Goal: Task Accomplishment & Management: Use online tool/utility

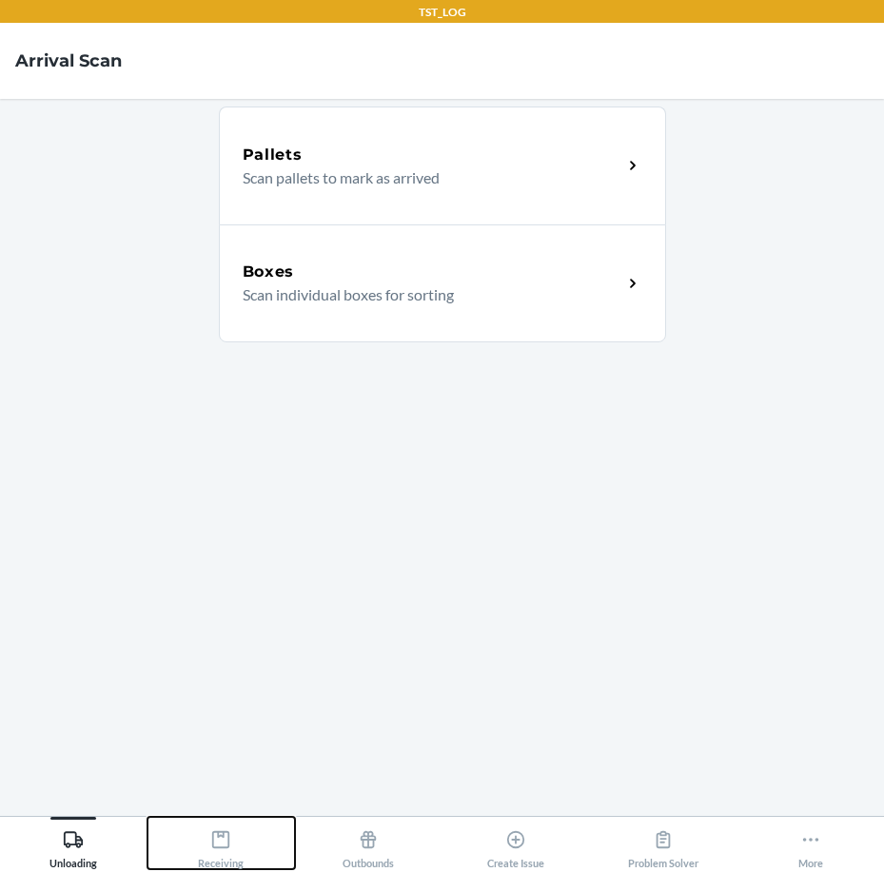
click at [230, 866] on div "Receiving" at bounding box center [221, 846] width 46 height 48
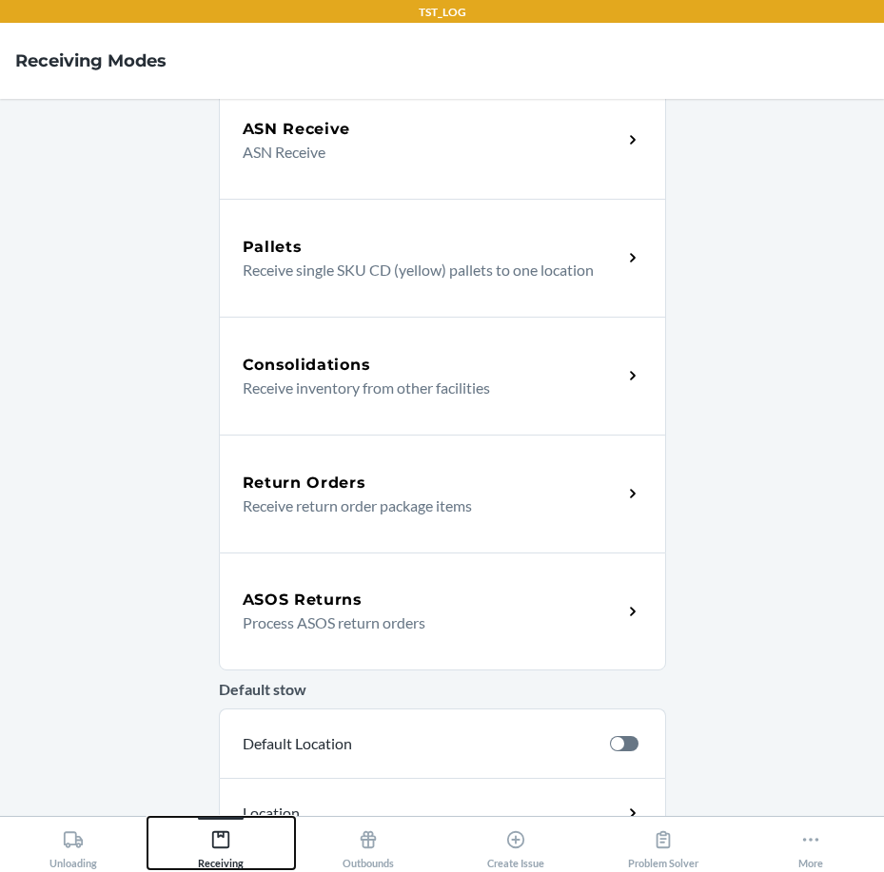
scroll to position [285, 0]
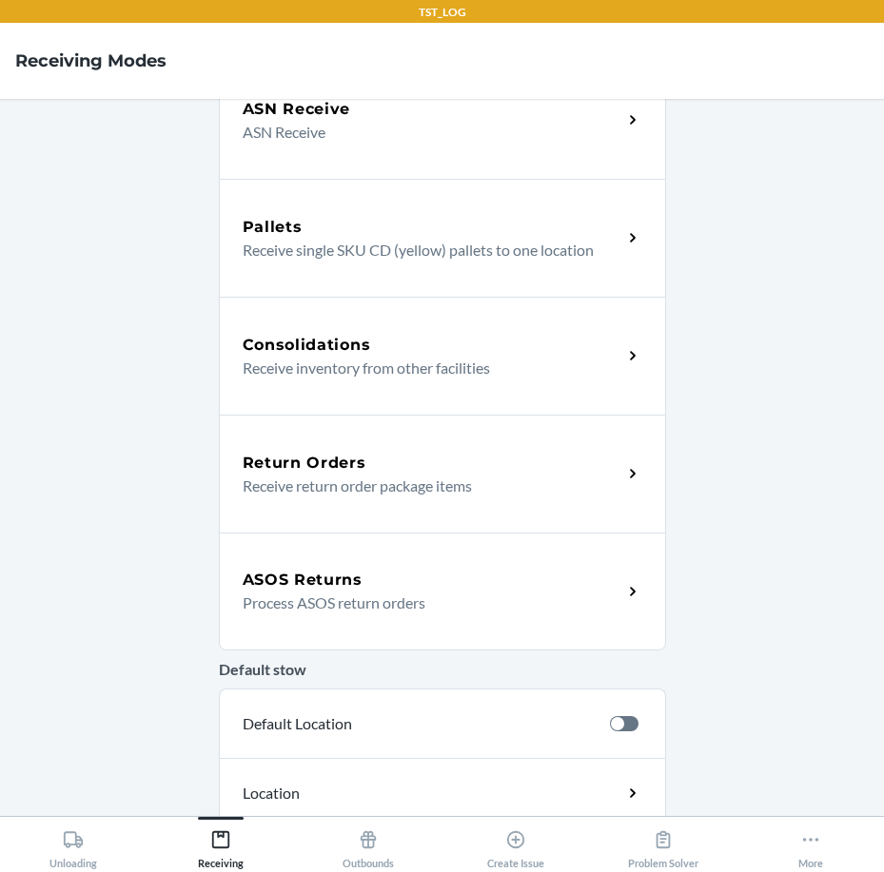
click at [355, 599] on p "Process ASOS return orders" at bounding box center [425, 603] width 364 height 23
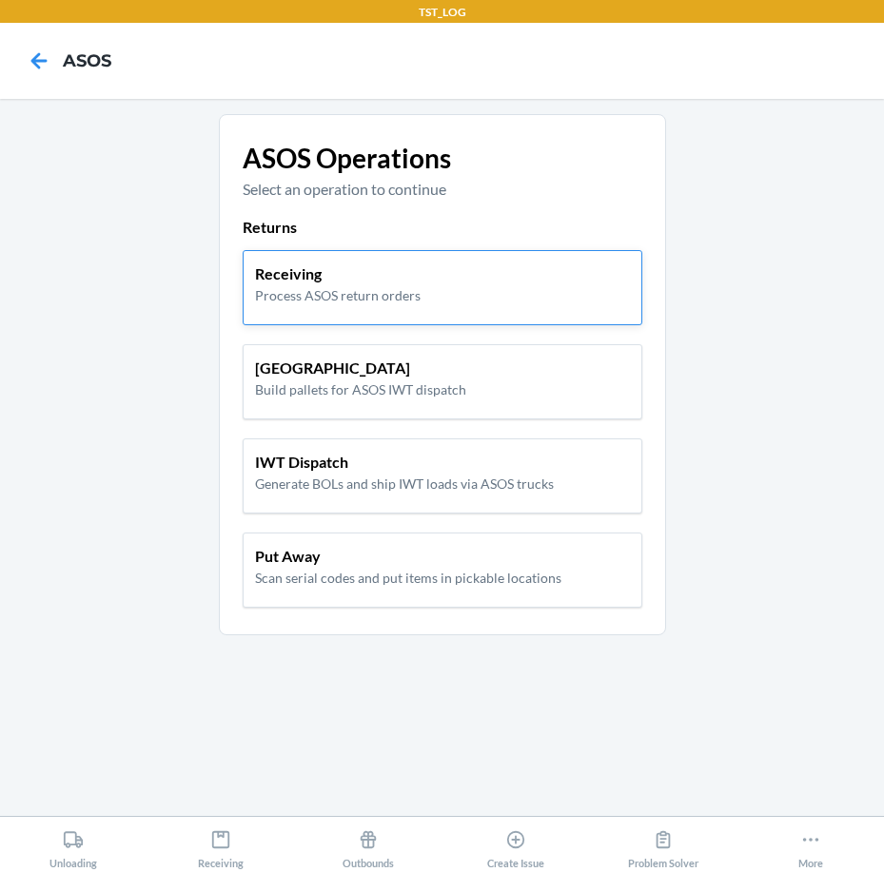
click at [338, 298] on p "Process ASOS return orders" at bounding box center [337, 295] width 165 height 20
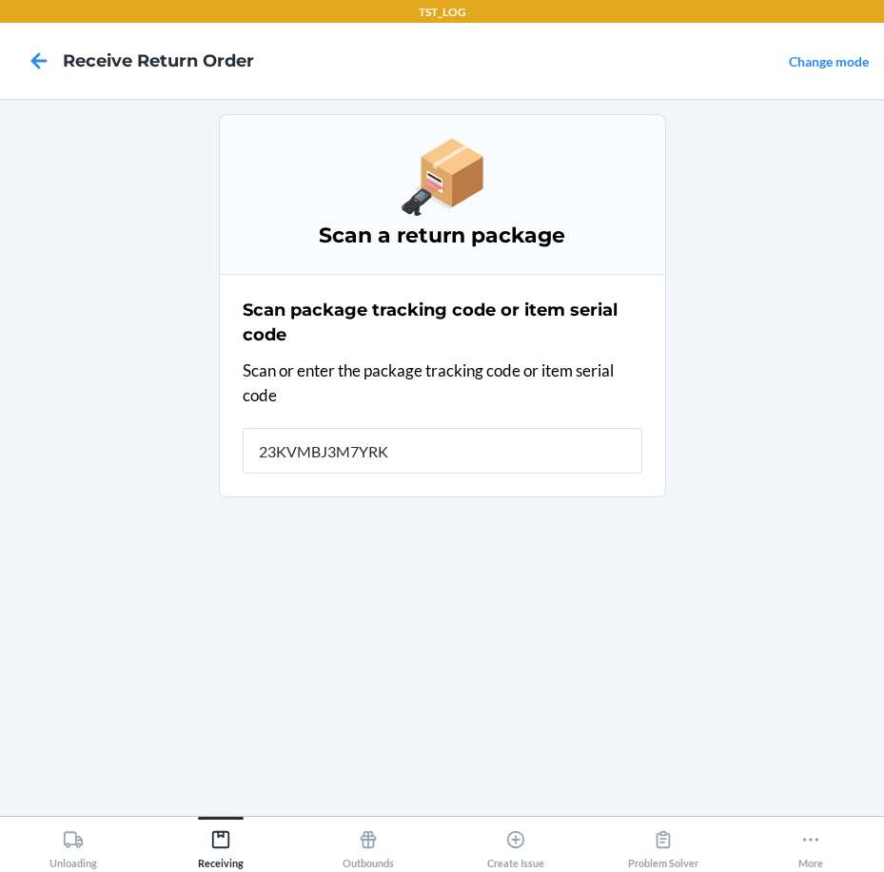
type input "23KVMBJ3M7YRKL"
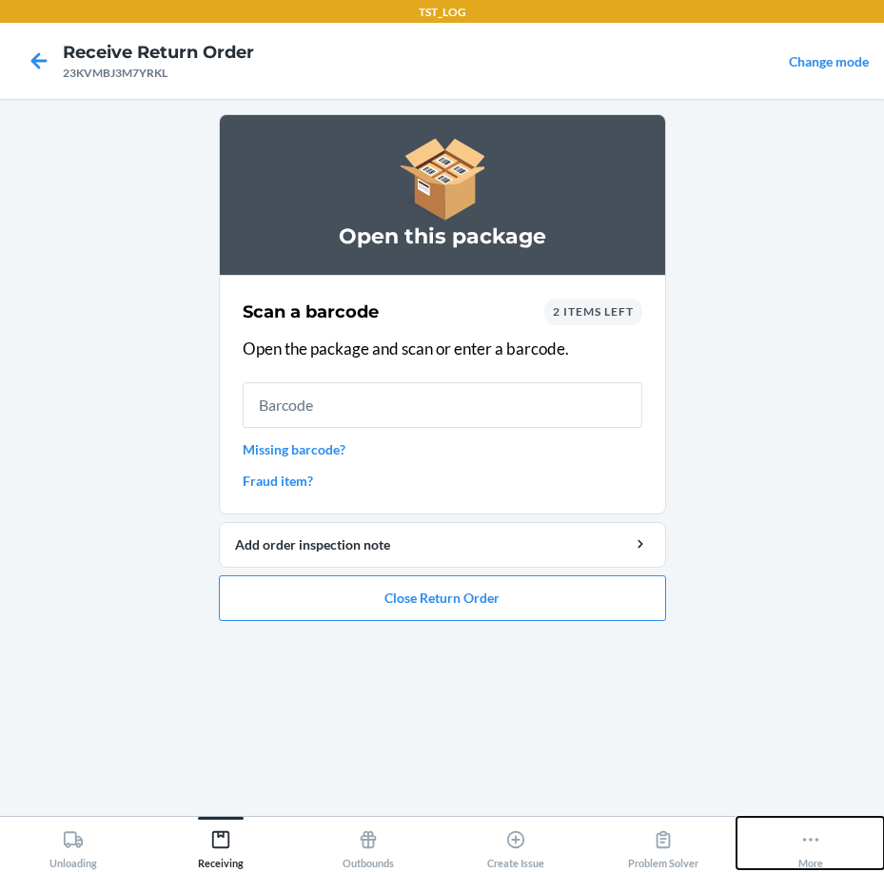
click at [814, 849] on icon at bounding box center [810, 839] width 21 height 21
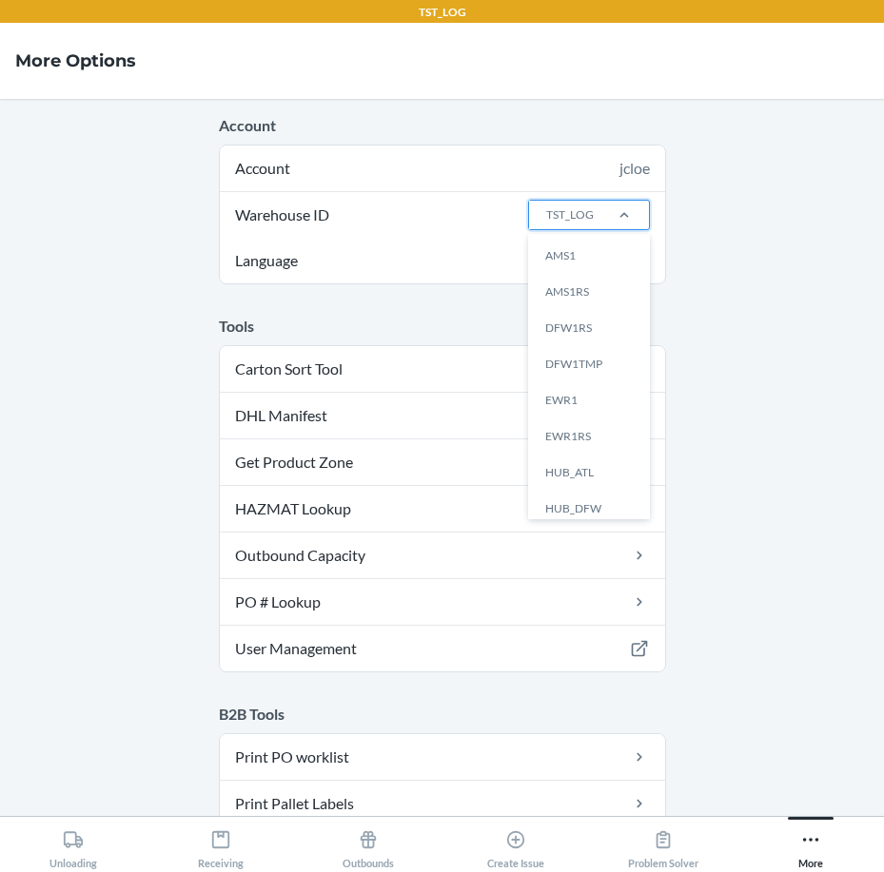
click at [578, 212] on div "TST_LOG" at bounding box center [570, 214] width 48 height 17
click at [546, 212] on input "Warehouse ID option AMS1 focused, 1 of 25. 25 results available. Use Up and Dow…" at bounding box center [545, 214] width 2 height 17
click at [574, 364] on div "DFW1TMP" at bounding box center [594, 364] width 103 height 36
click at [546, 224] on input "Warehouse ID option DFW1TMP focused, 4 of 25. 25 results available. Use Up and …" at bounding box center [545, 214] width 2 height 17
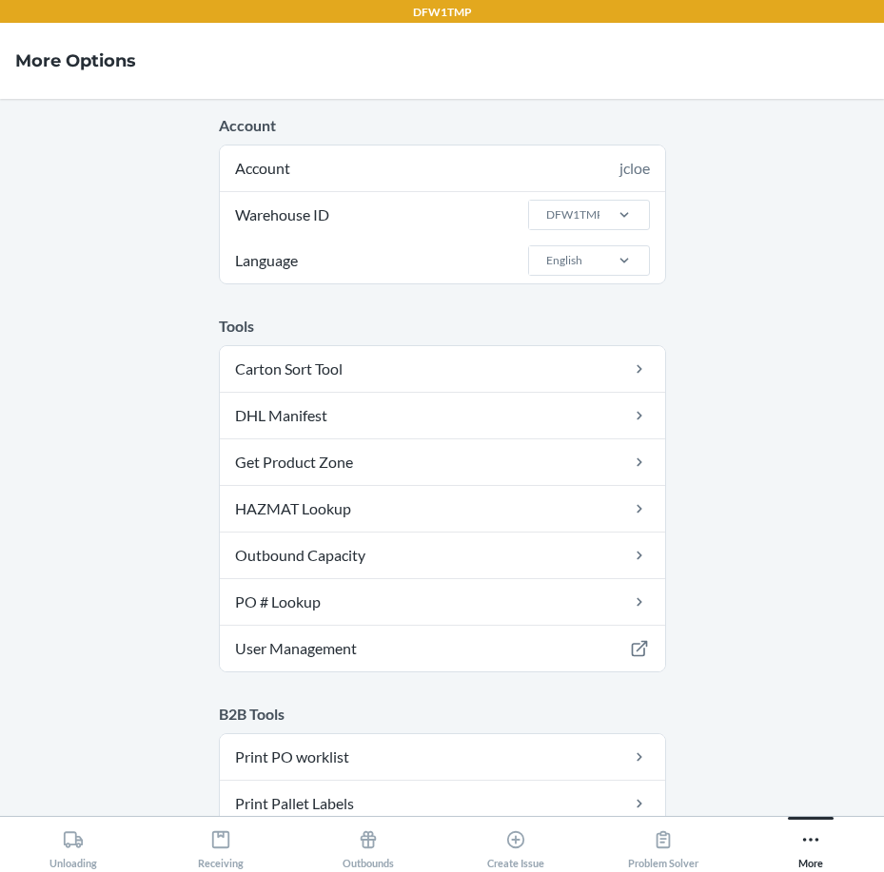
scroll to position [190, 0]
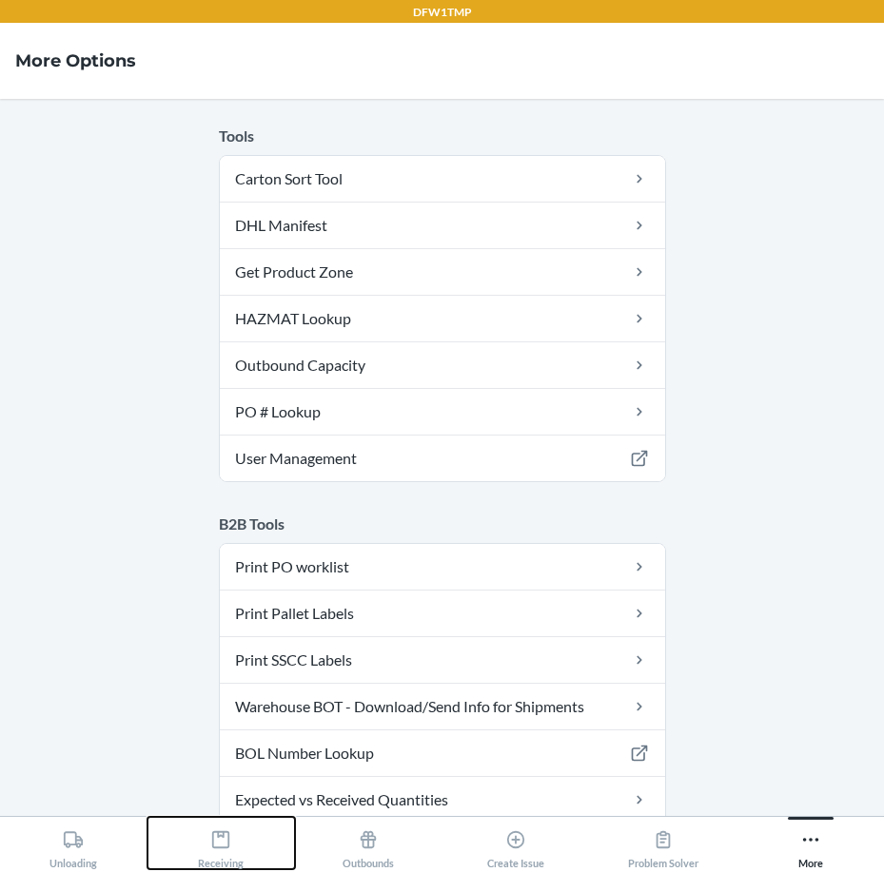
click at [221, 836] on icon at bounding box center [220, 839] width 17 height 17
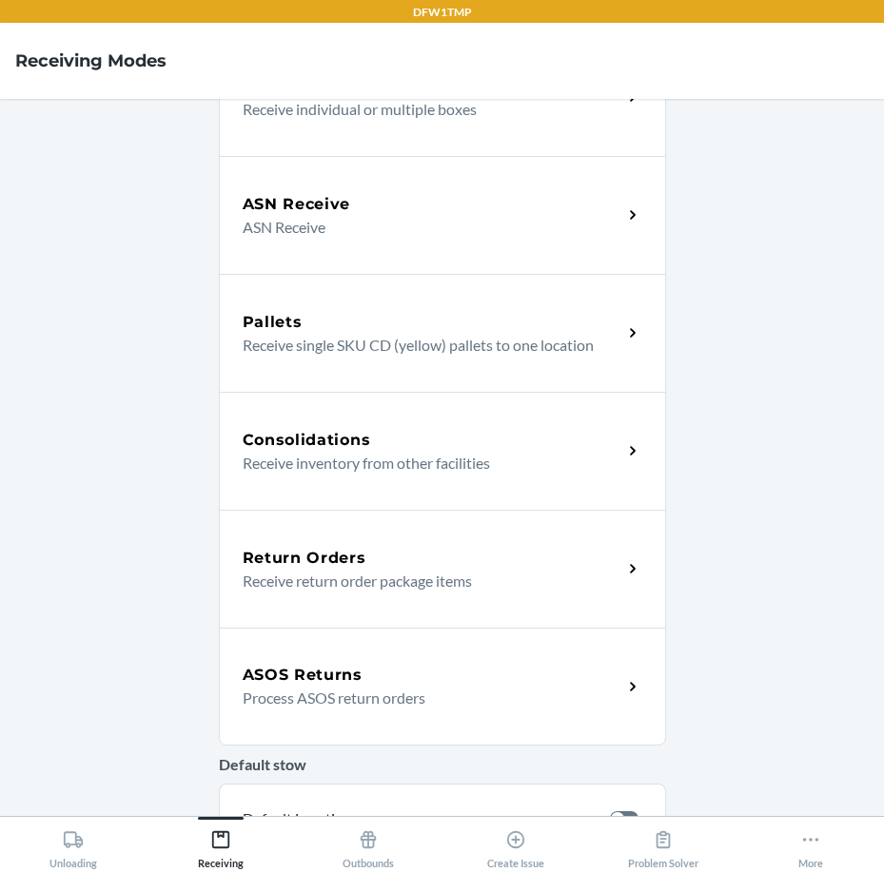
click at [332, 681] on h5 "ASOS Returns" at bounding box center [303, 675] width 120 height 23
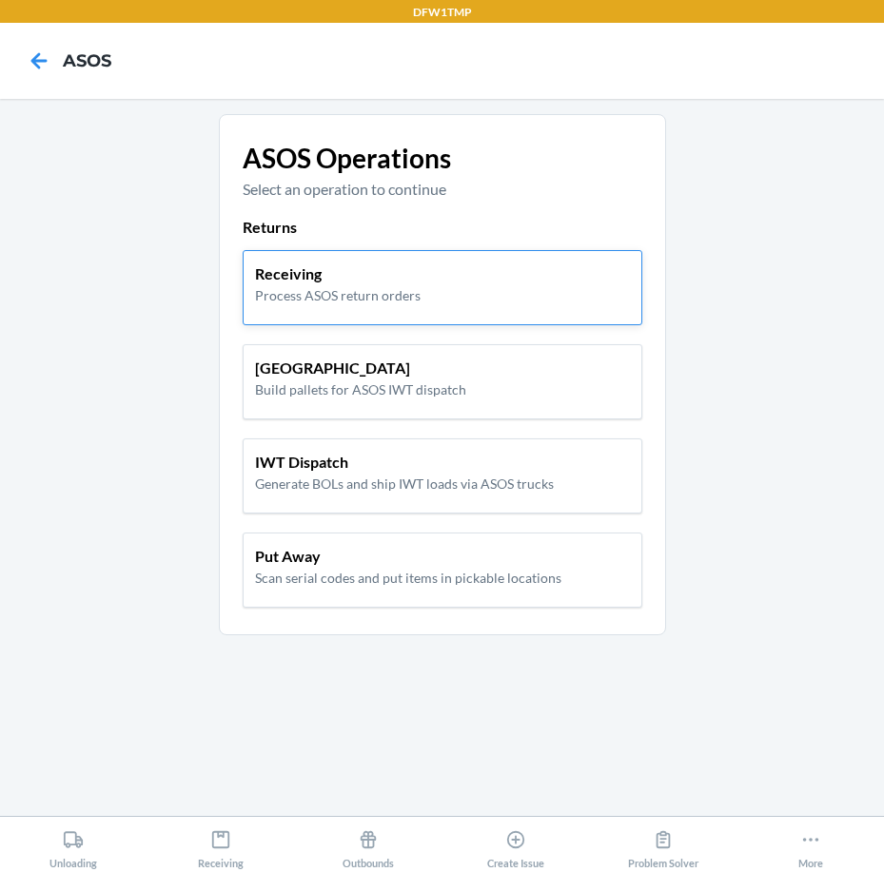
click at [351, 297] on p "Process ASOS return orders" at bounding box center [337, 295] width 165 height 20
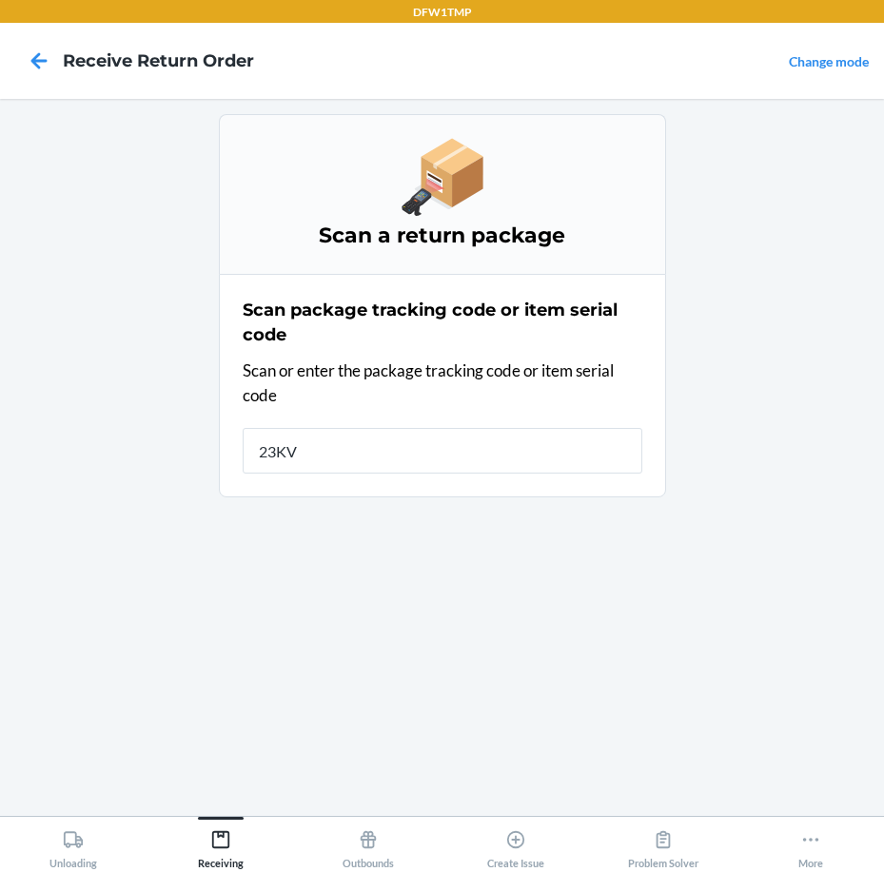
type input "23KVM"
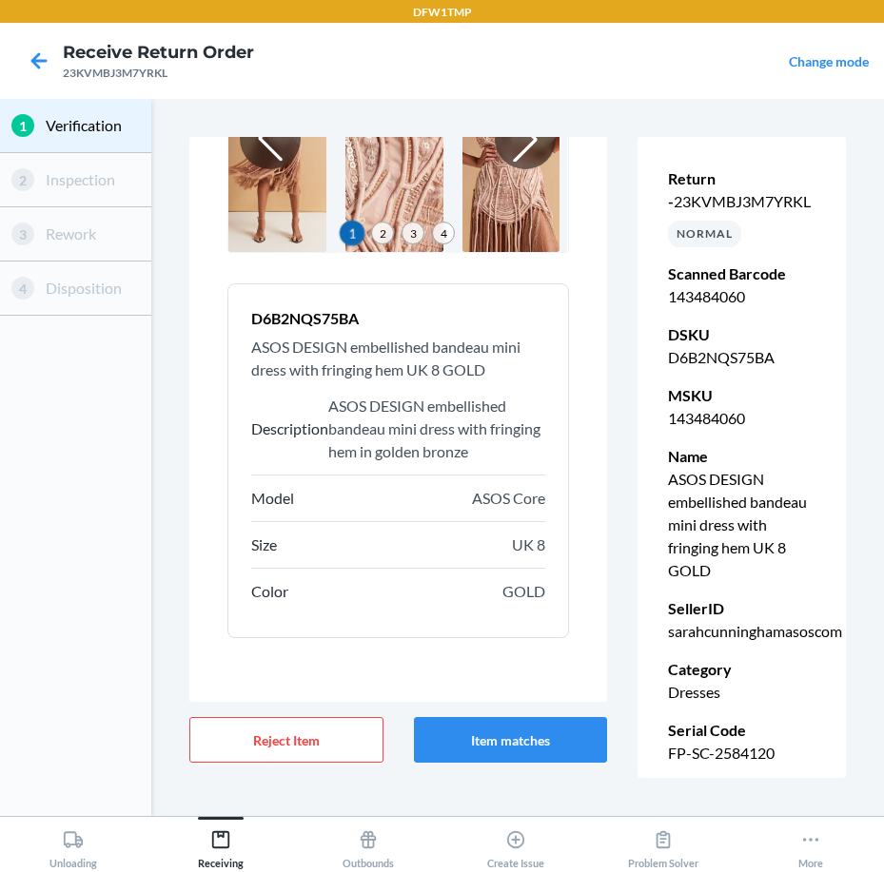
scroll to position [217, 0]
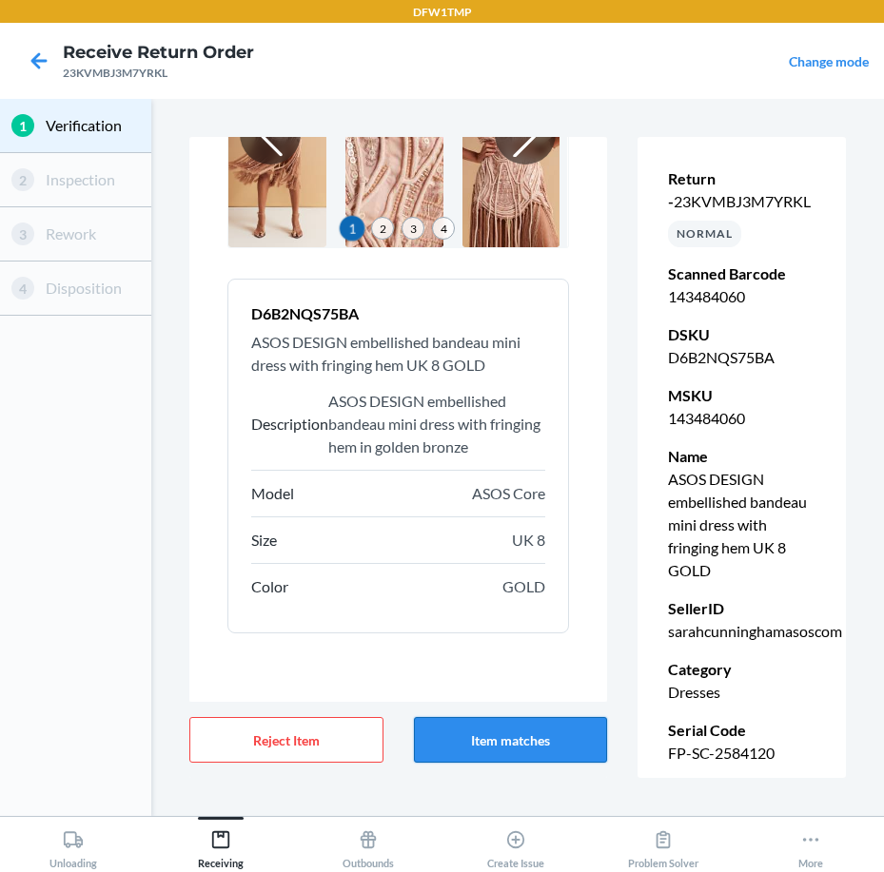
click at [500, 729] on button "Item matches" at bounding box center [510, 740] width 193 height 46
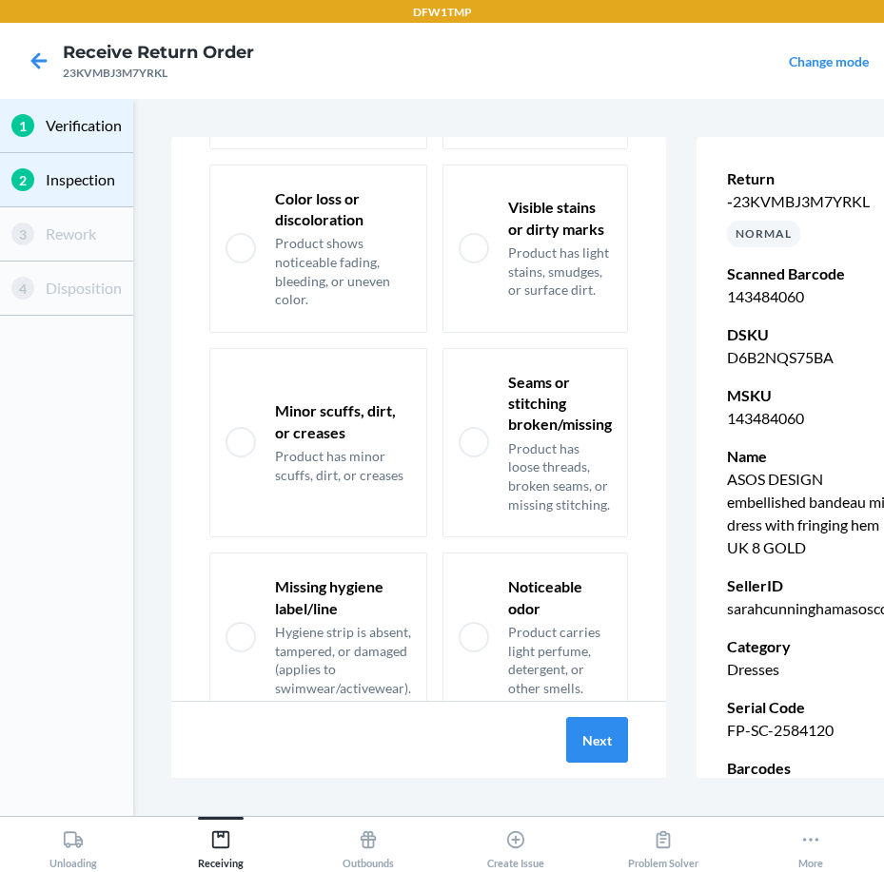
scroll to position [359, 0]
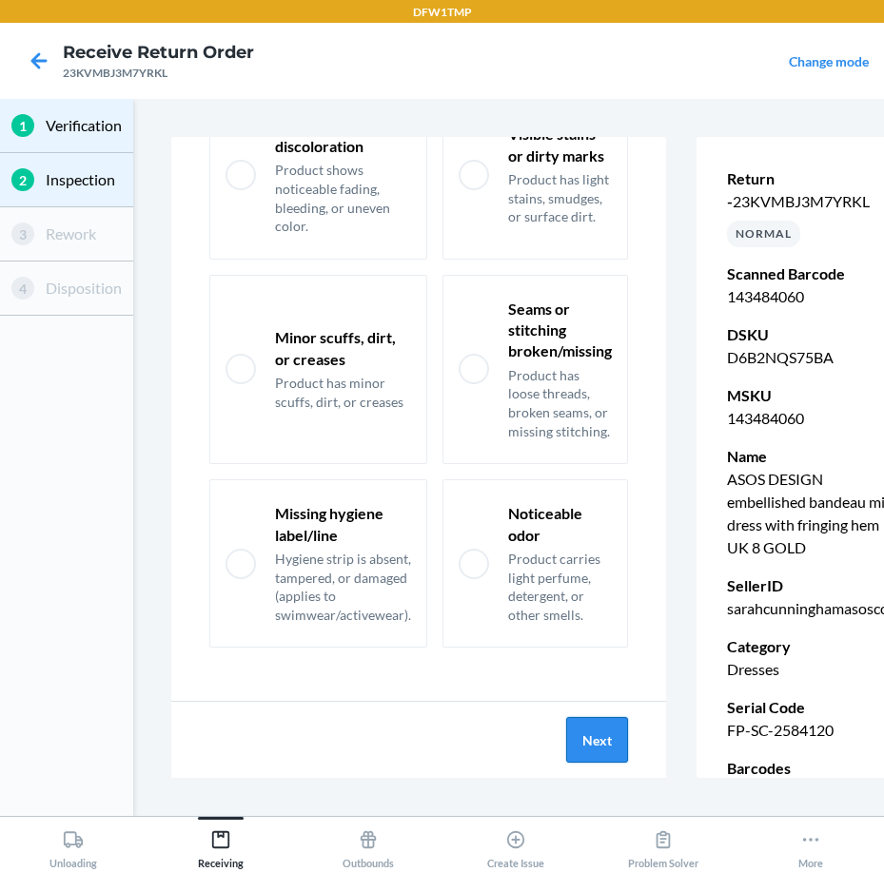
click at [606, 753] on button "Next" at bounding box center [597, 740] width 62 height 46
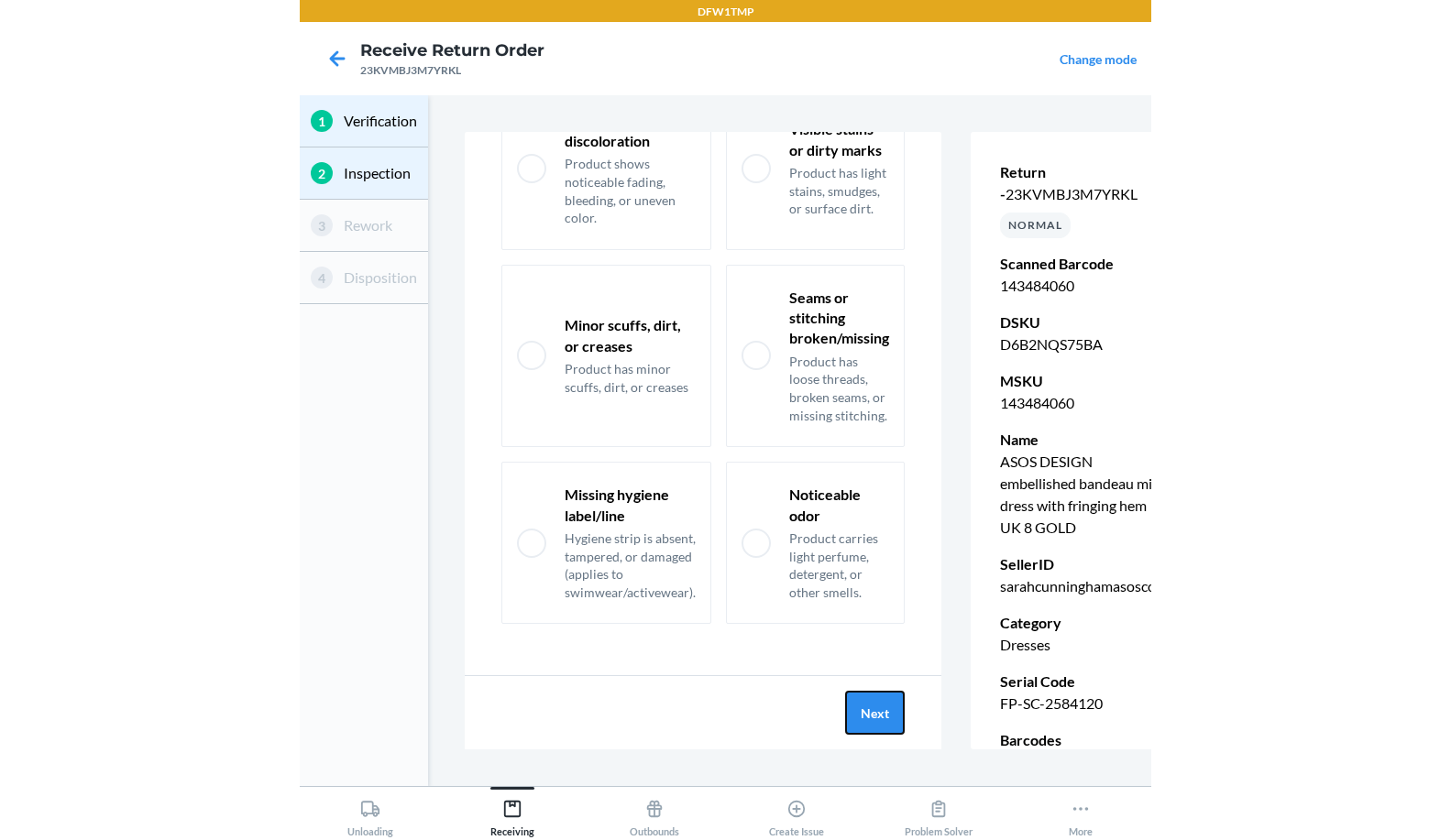
scroll to position [0, 0]
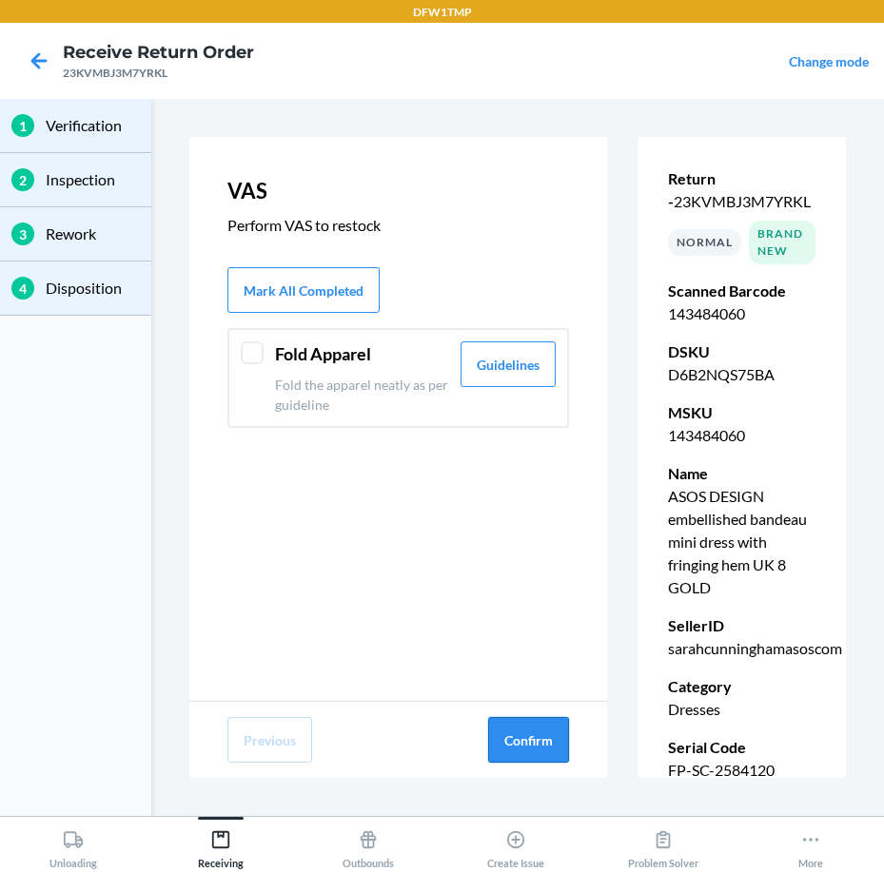
click at [541, 738] on button "Confirm" at bounding box center [528, 740] width 81 height 46
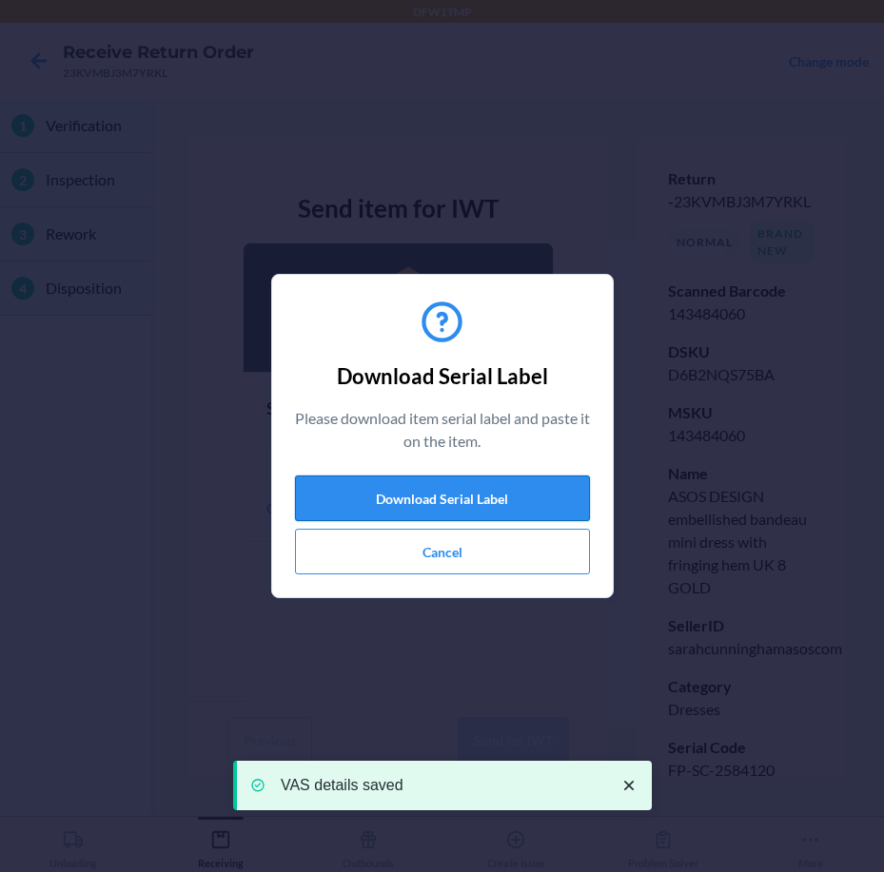
click at [426, 501] on button "Download Serial Label" at bounding box center [442, 499] width 295 height 46
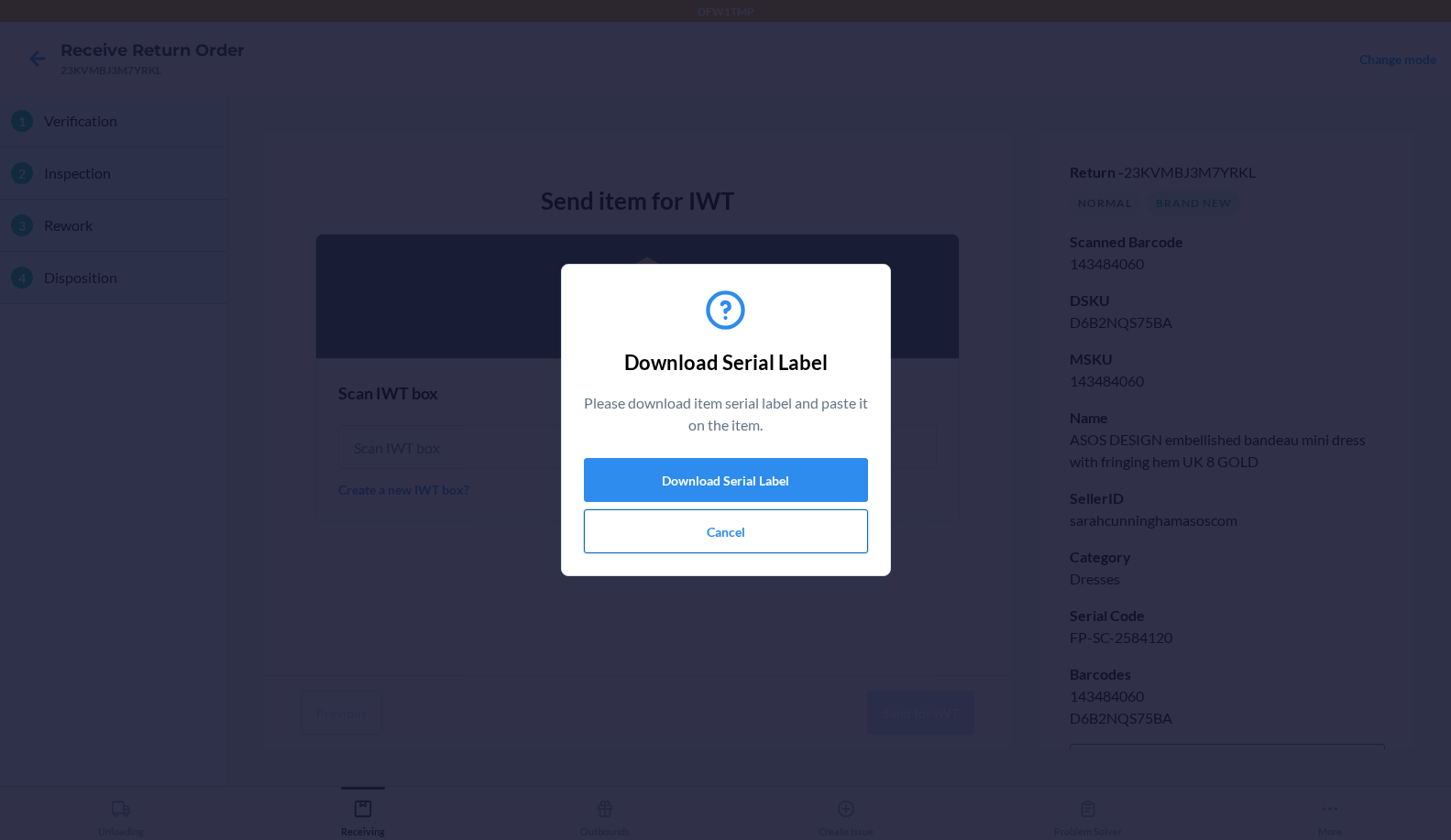
click at [782, 534] on button "Cancel" at bounding box center [726, 532] width 284 height 44
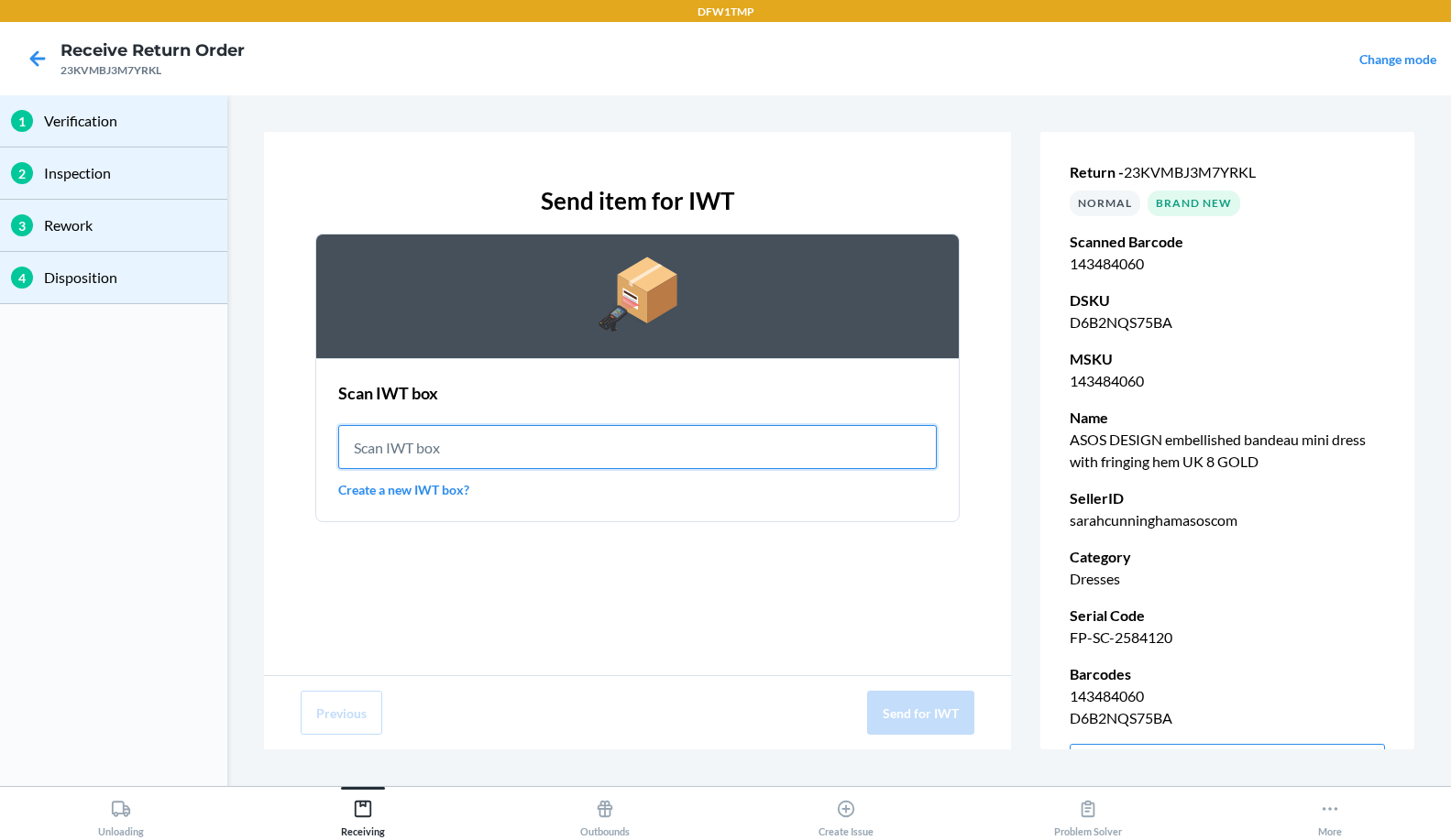
click at [515, 439] on input "text" at bounding box center [637, 447] width 598 height 44
type input "IWT0000019D4"
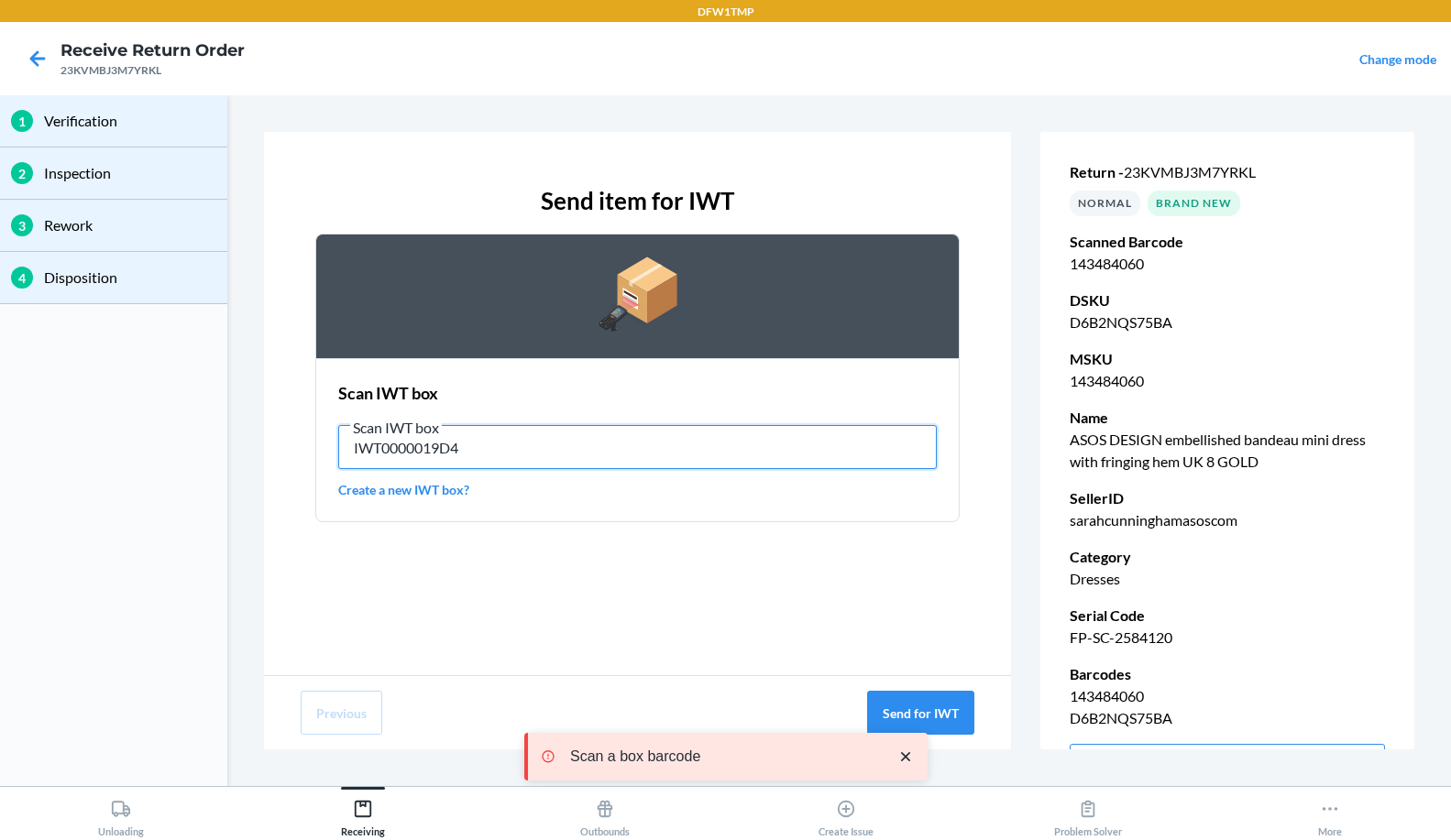
click at [520, 449] on input "IWT0000019D4" at bounding box center [637, 447] width 598 height 44
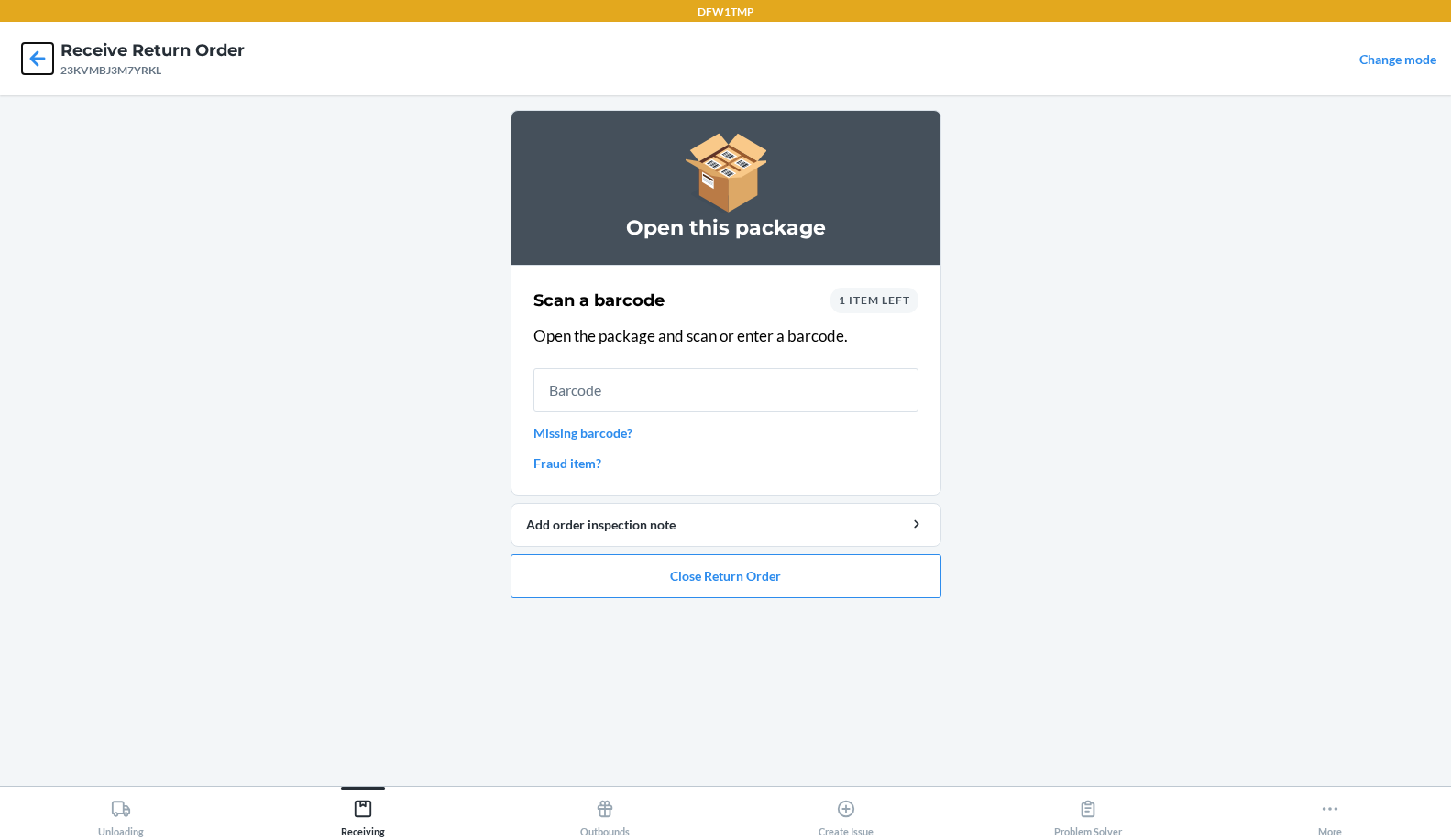
click at [30, 60] on icon at bounding box center [38, 58] width 15 height 15
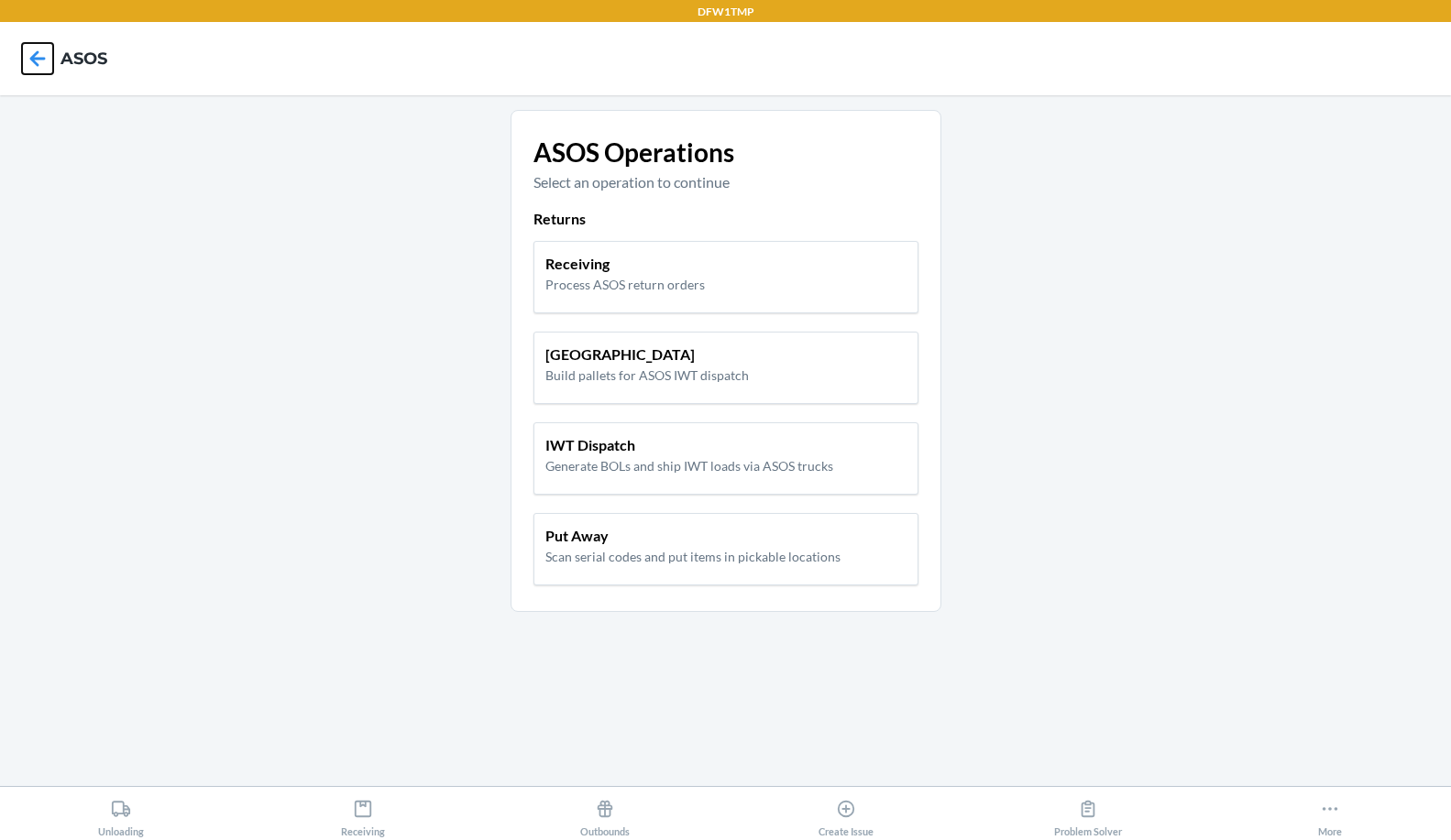
click at [36, 59] on icon at bounding box center [38, 58] width 15 height 15
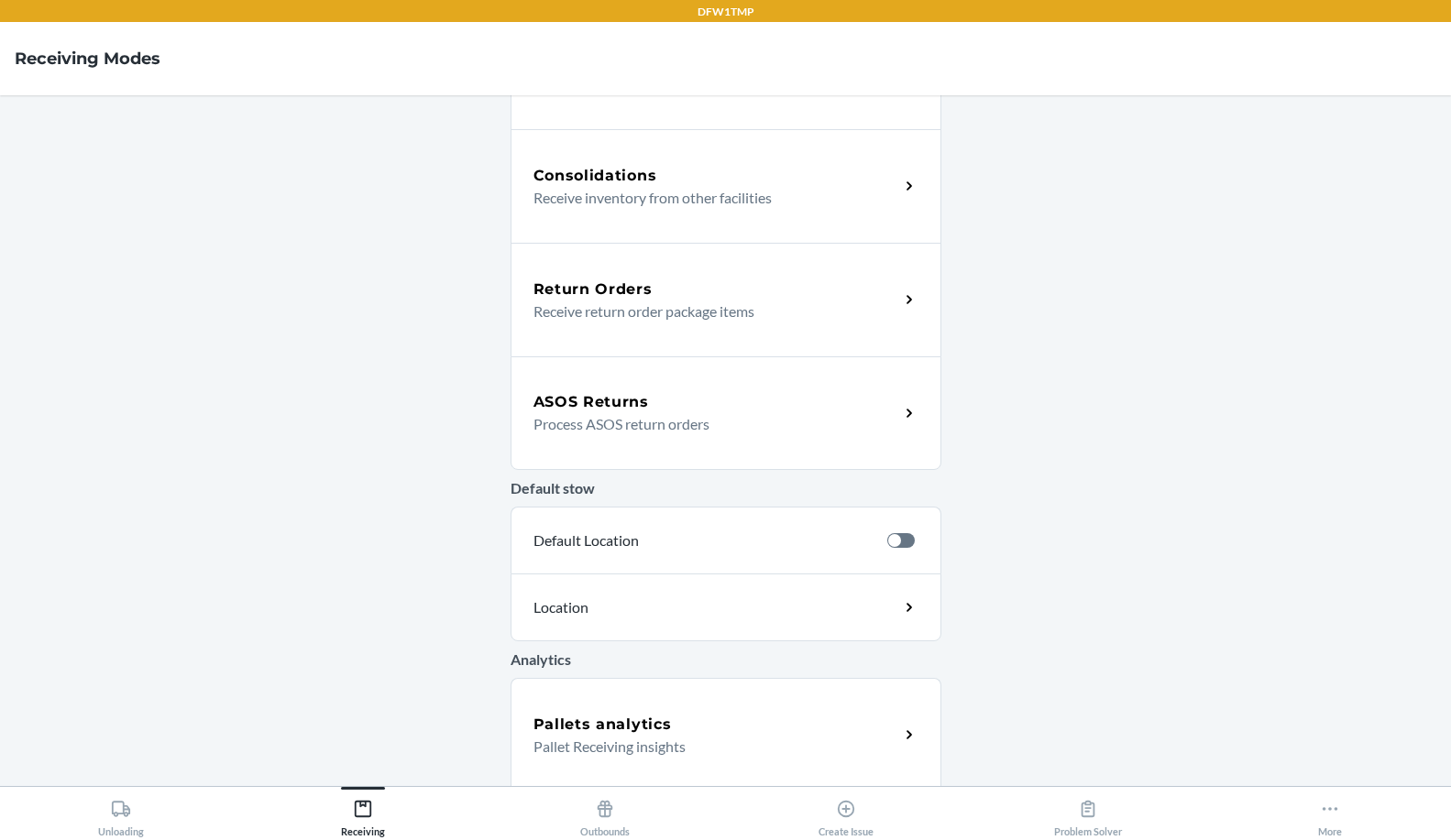
scroll to position [551, 0]
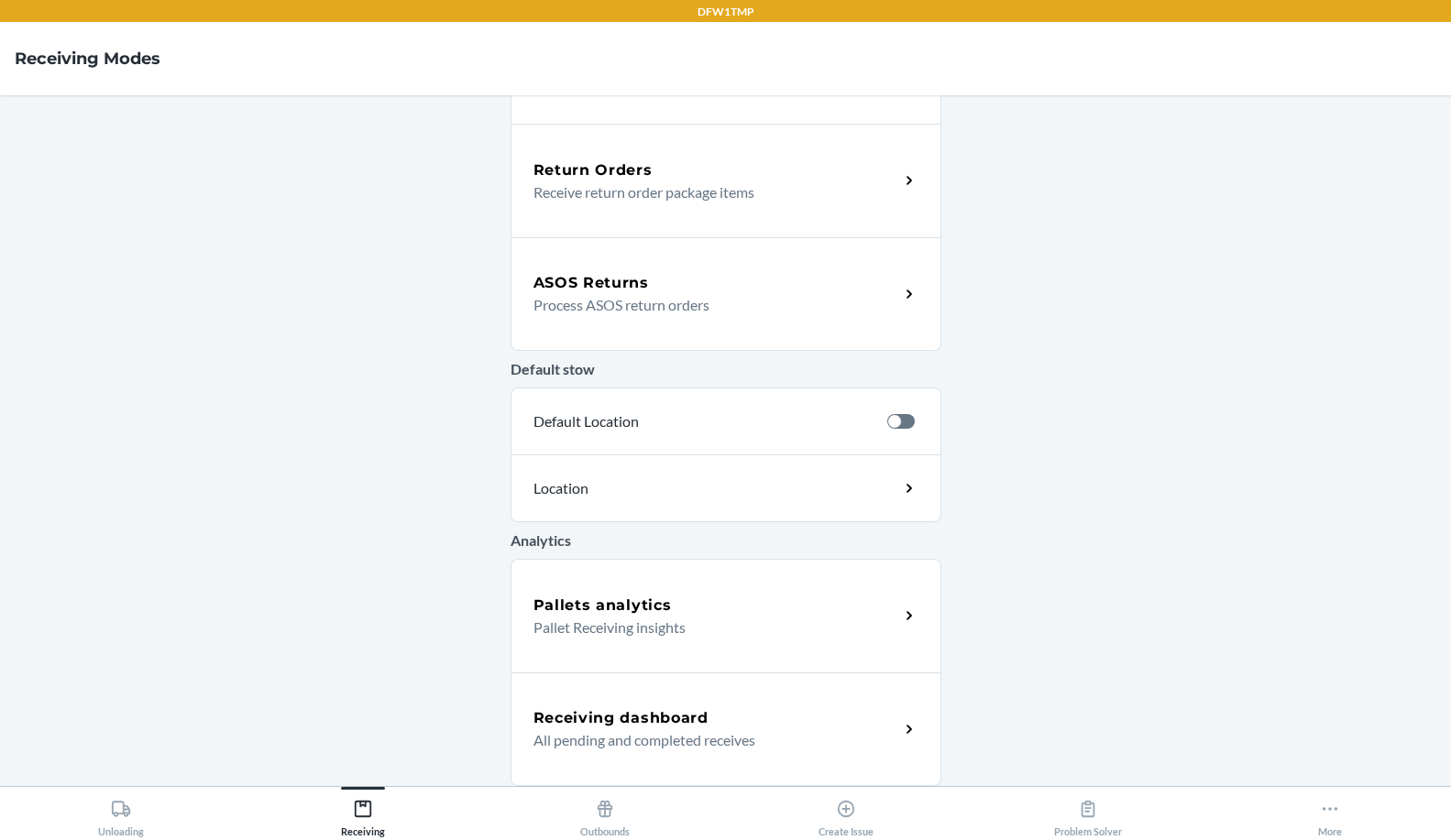
click at [657, 305] on p "Process ASOS return orders" at bounding box center [709, 304] width 351 height 22
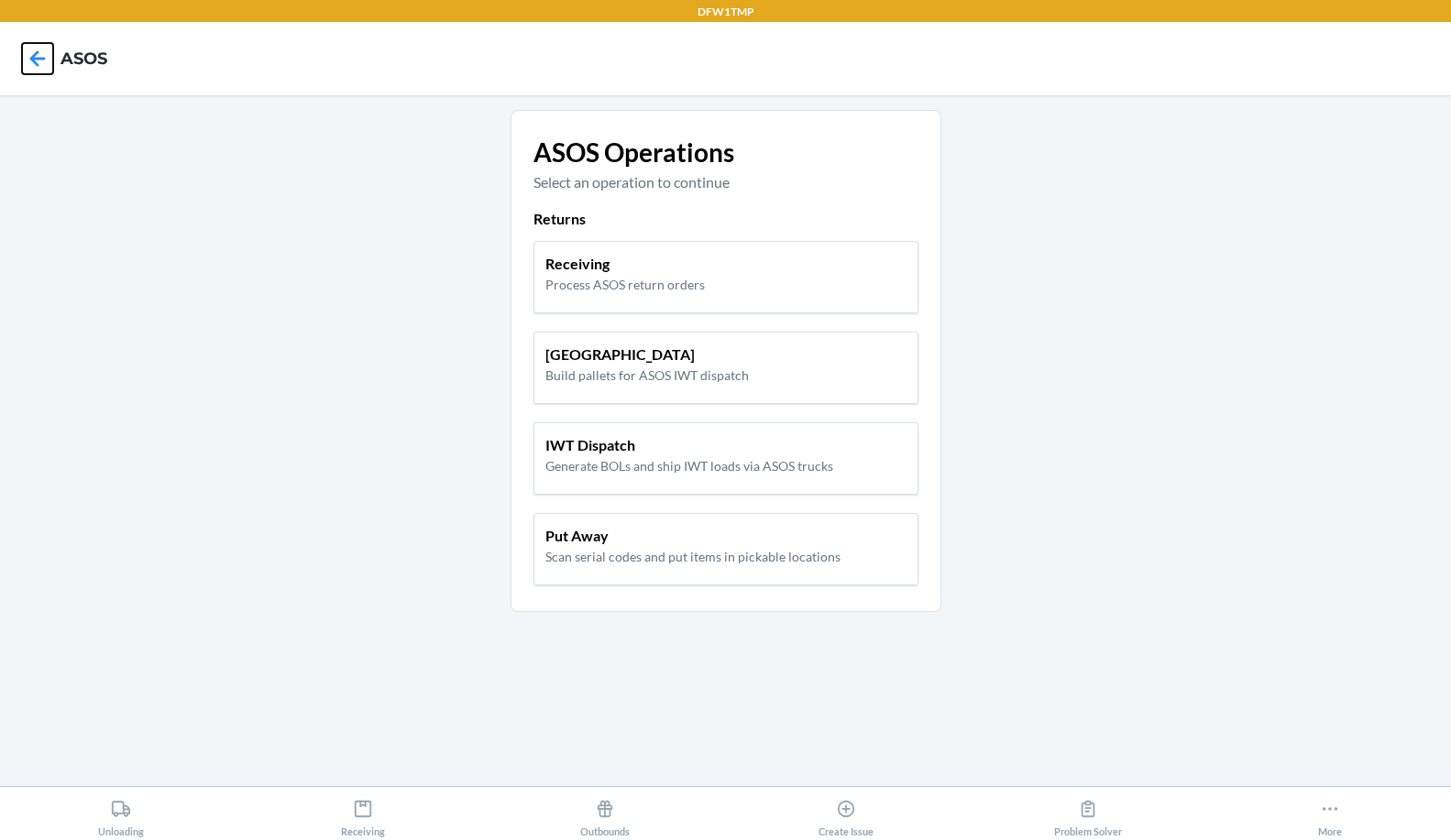
click at [38, 66] on icon at bounding box center [38, 58] width 15 height 15
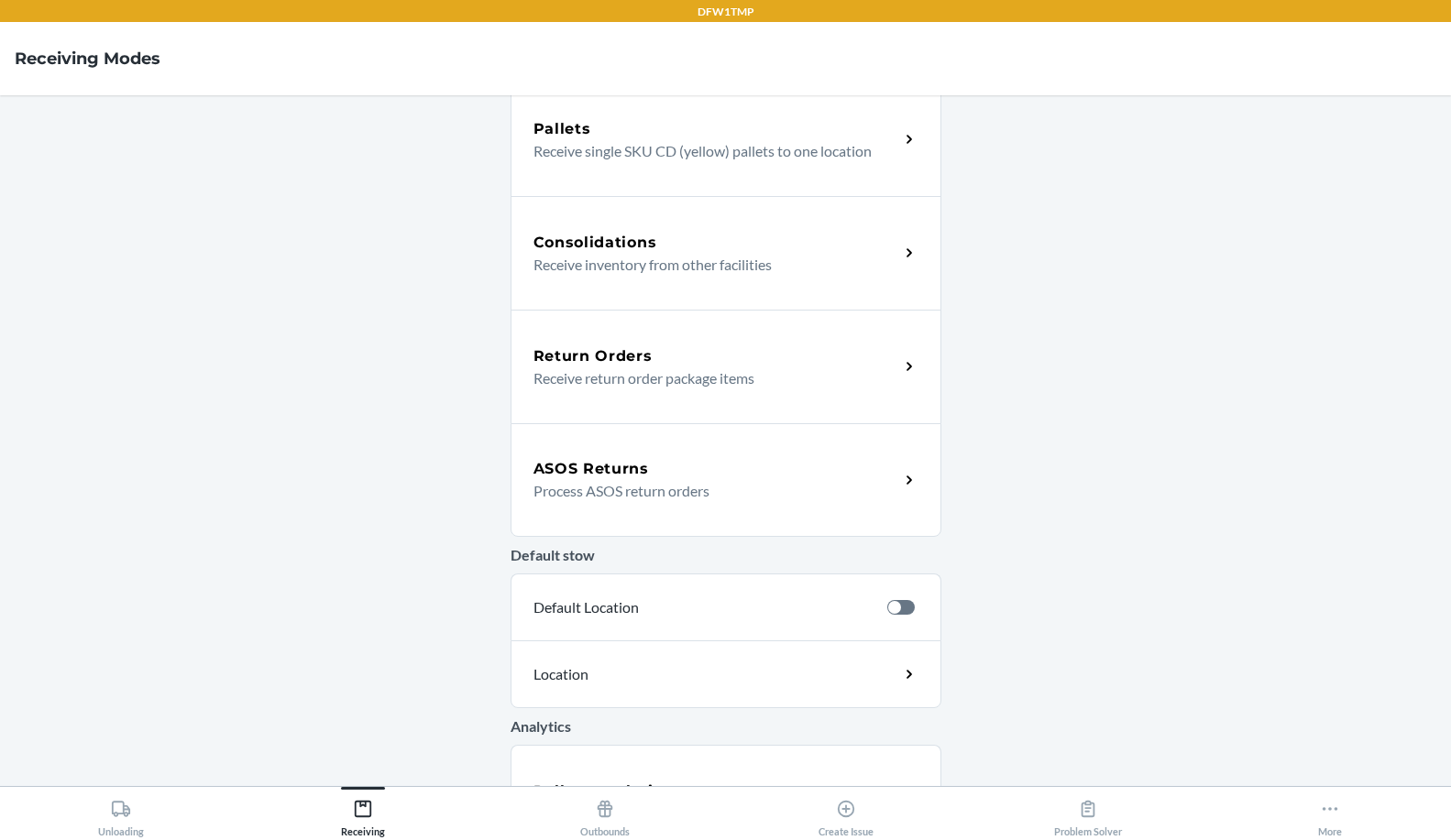
scroll to position [366, 0]
click at [658, 491] on p "Process ASOS return orders" at bounding box center [709, 488] width 351 height 22
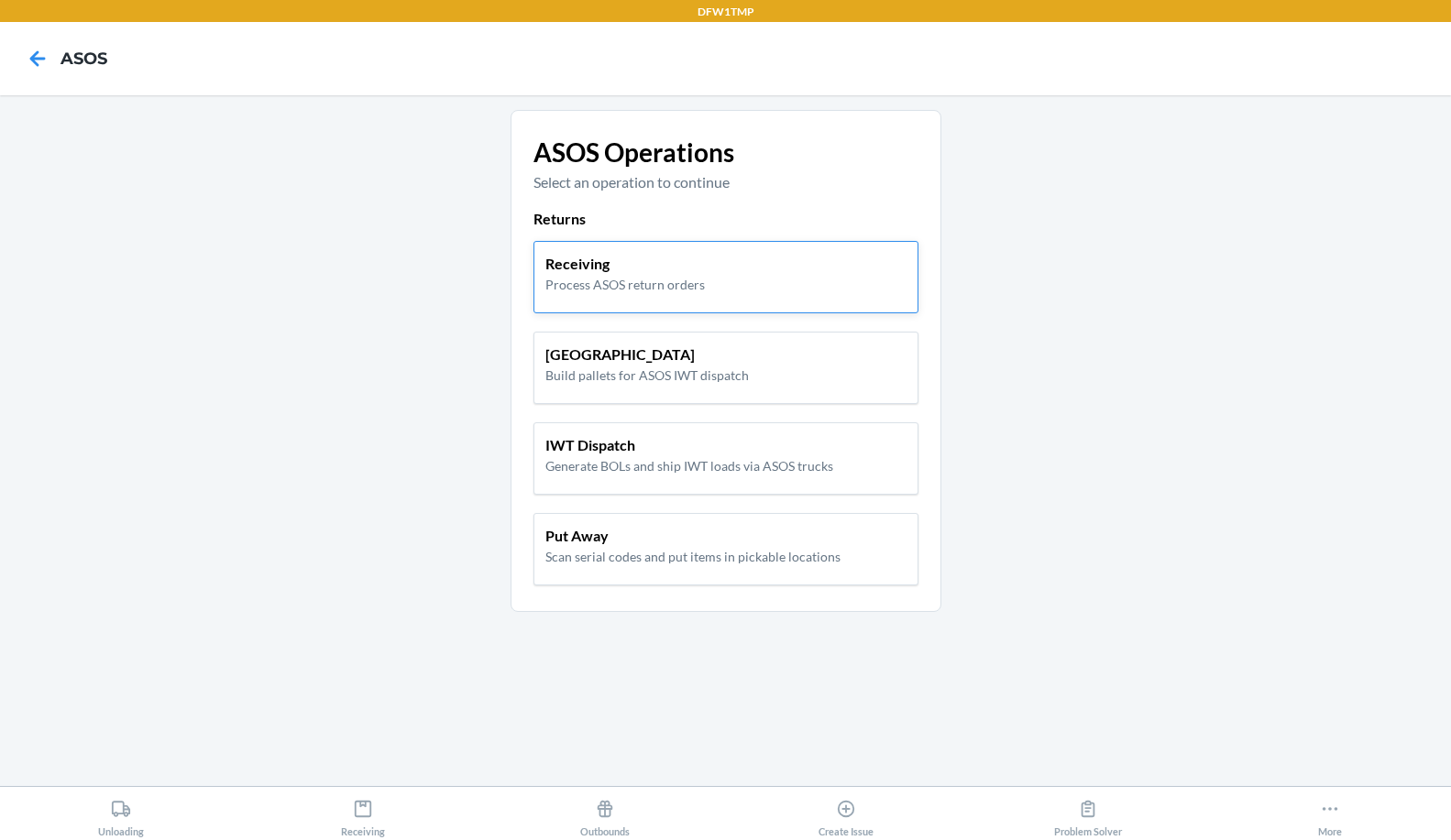
click at [677, 286] on p "Process ASOS return orders" at bounding box center [624, 284] width 159 height 19
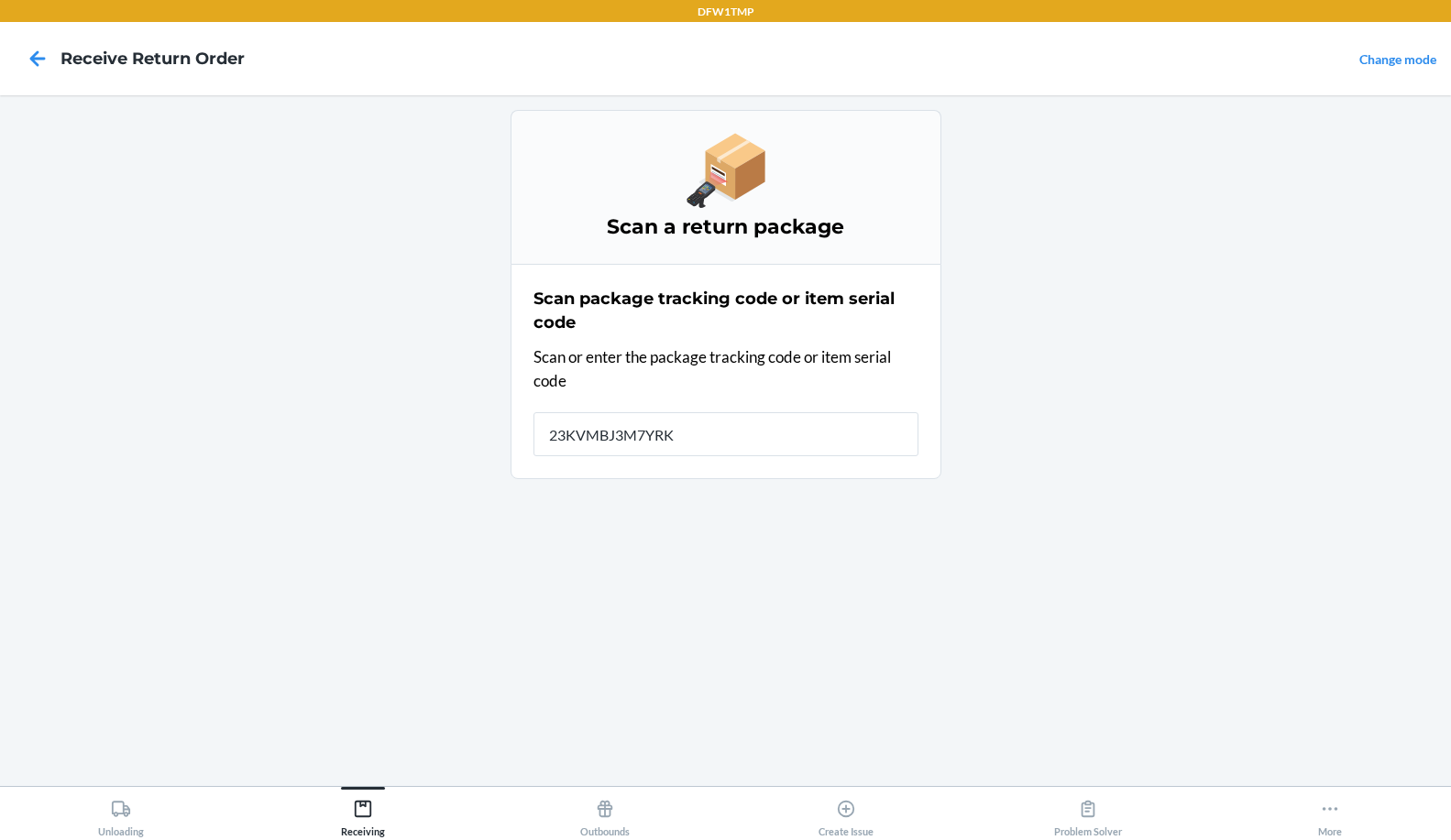
type input "23KVMBJ3M7YRKL"
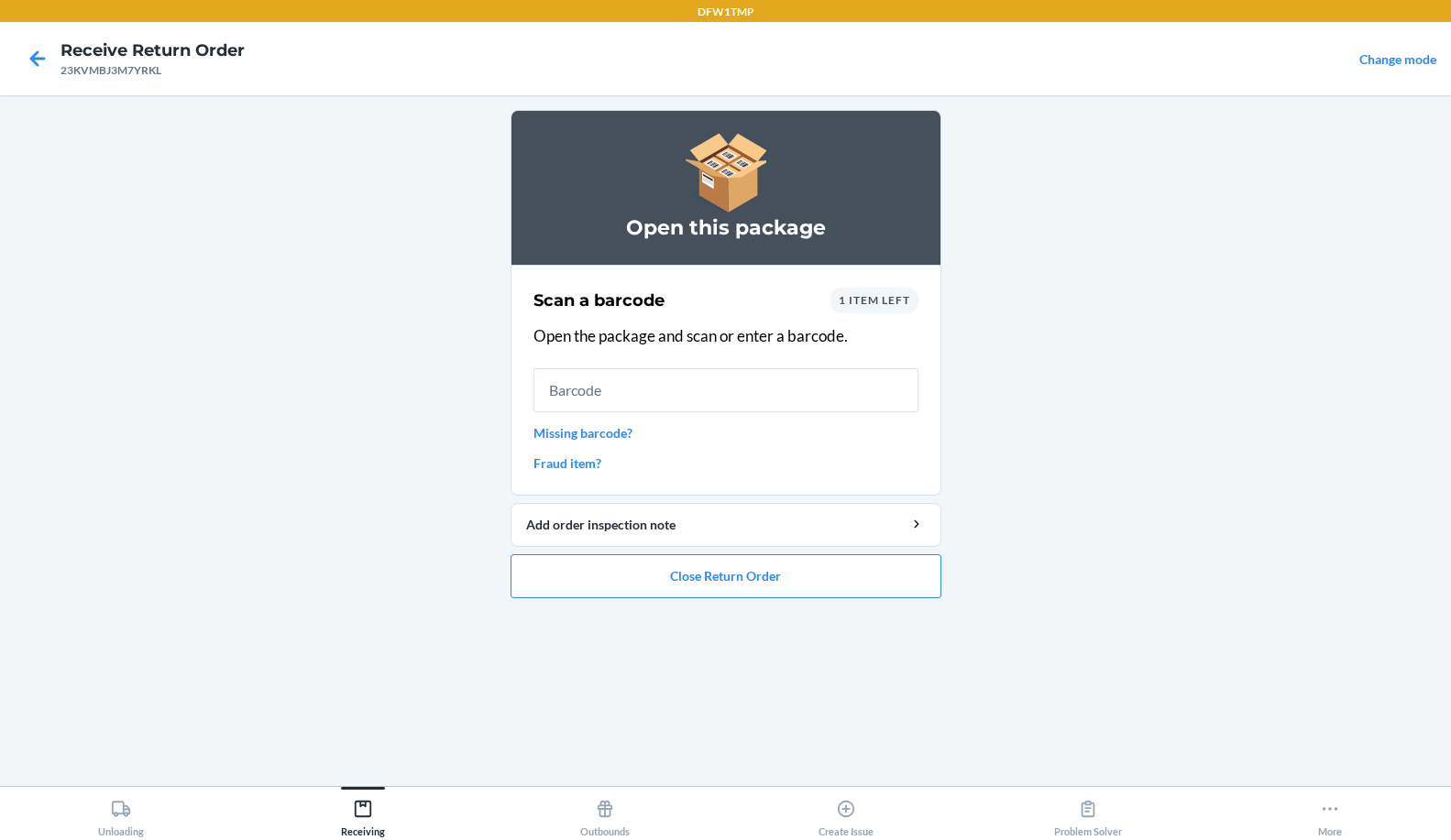
click at [851, 301] on span "1 item left" at bounding box center [874, 300] width 71 height 13
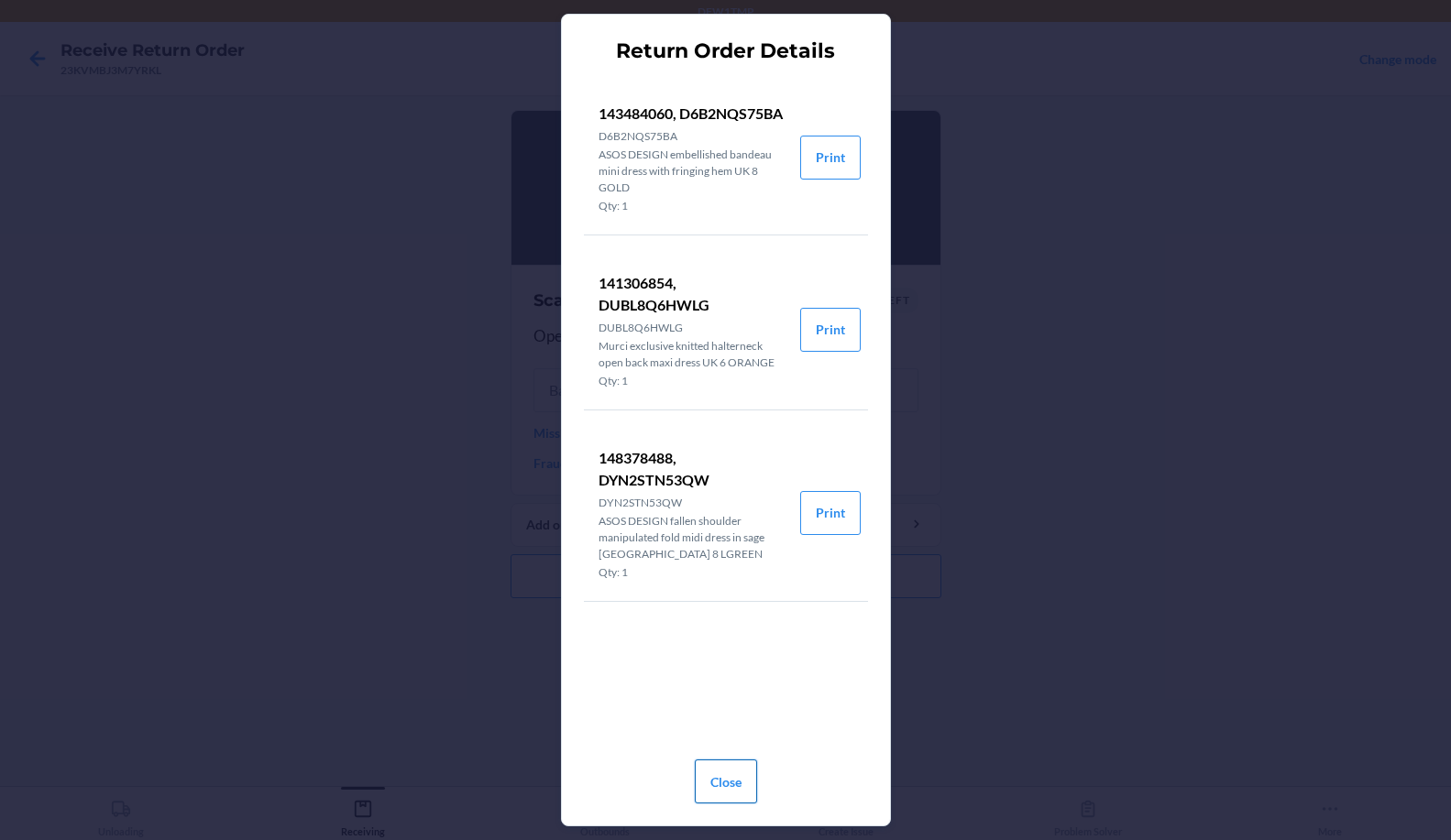
click at [756, 784] on button "Close" at bounding box center [726, 781] width 63 height 44
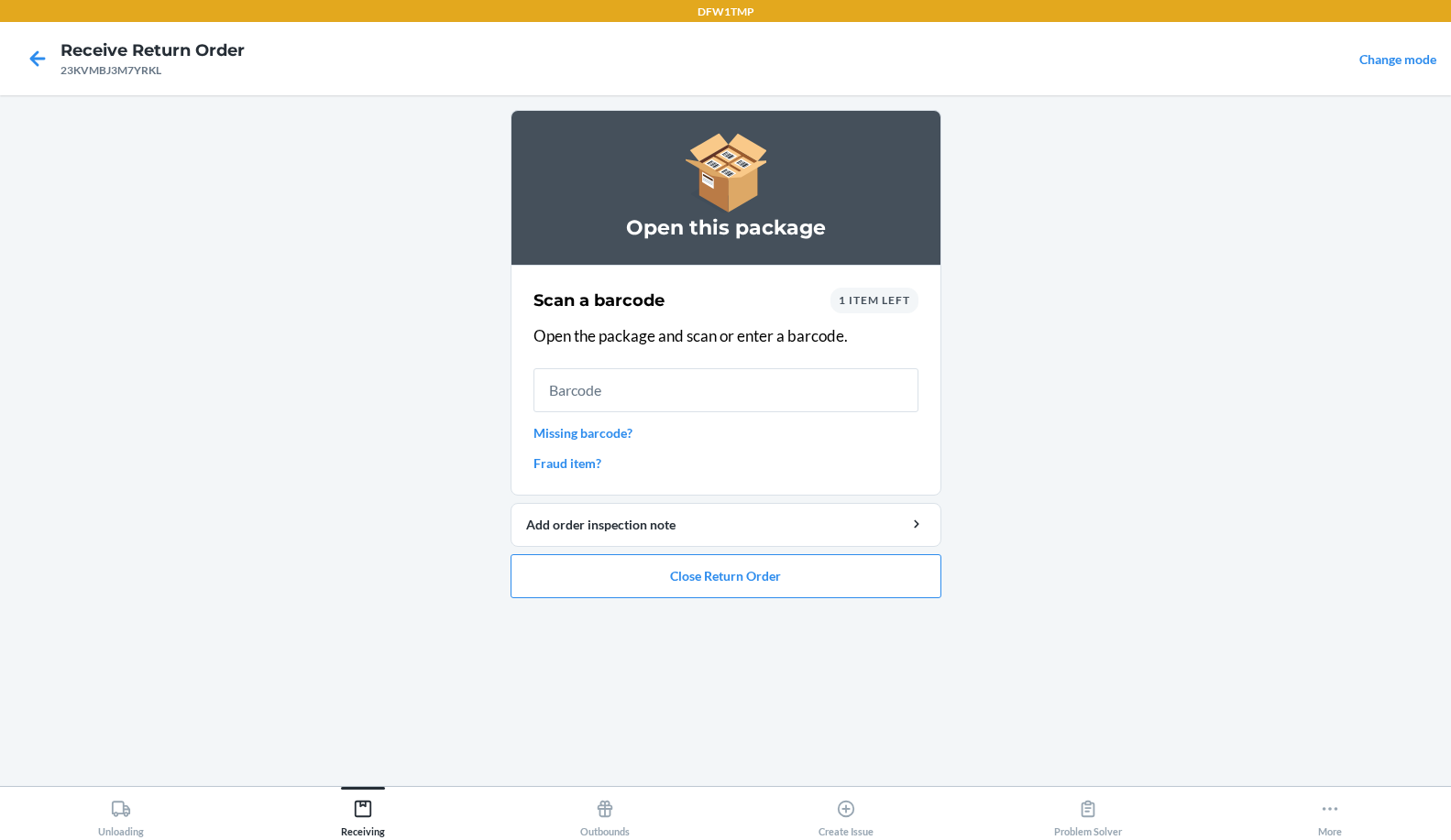
click at [851, 308] on div "1 item left" at bounding box center [874, 301] width 88 height 26
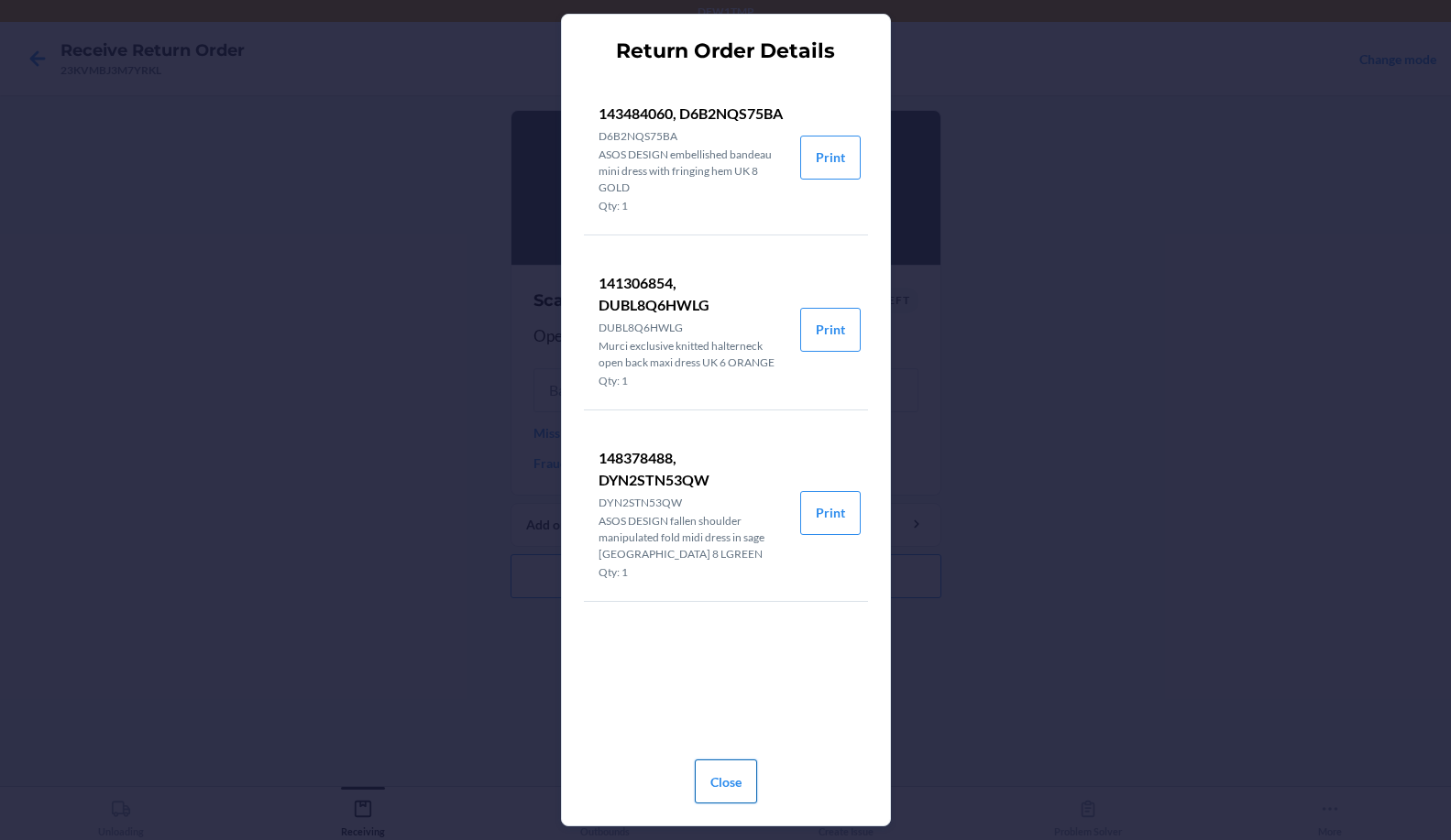
click at [724, 788] on button "Close" at bounding box center [726, 781] width 63 height 44
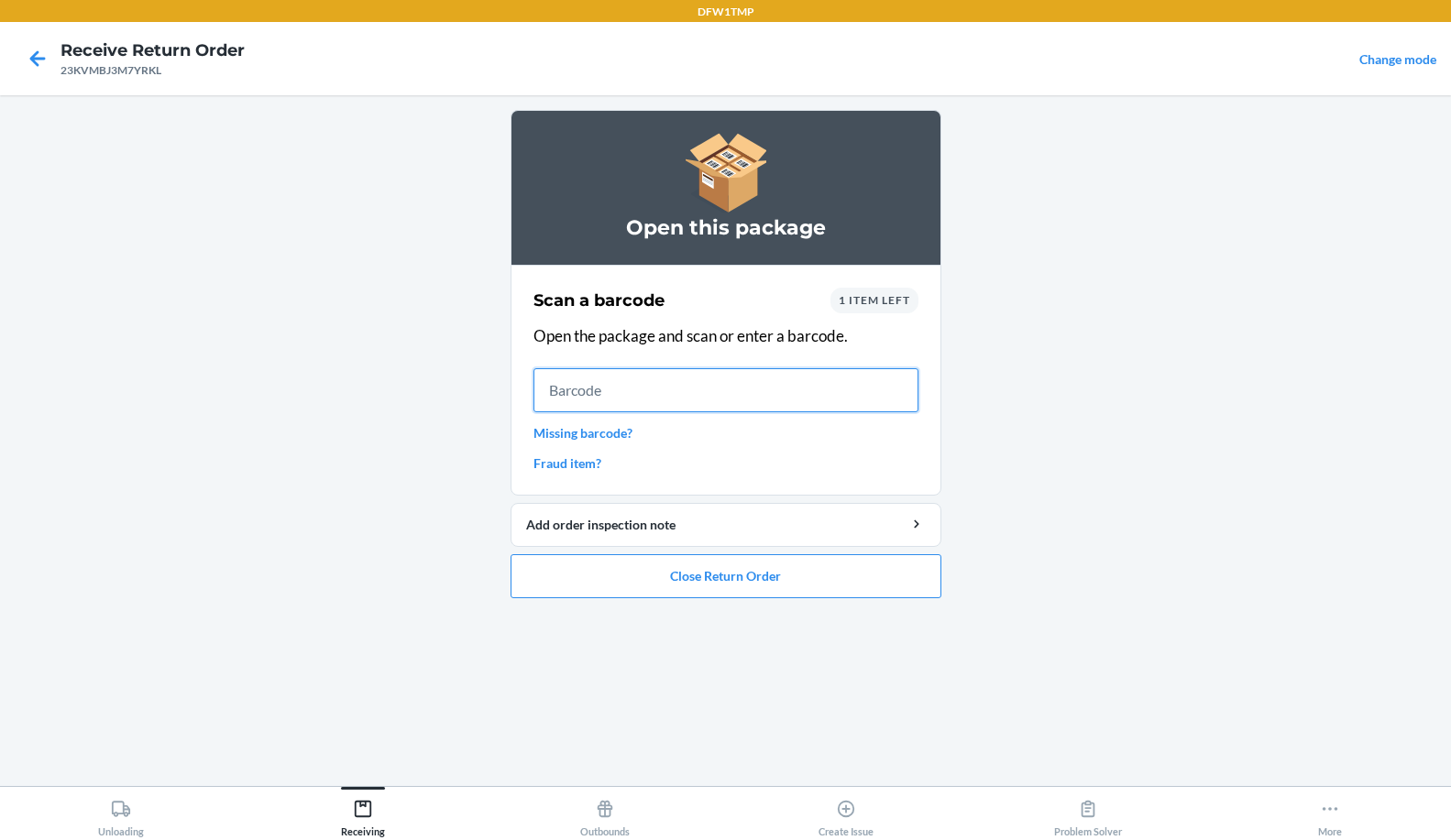
click at [624, 380] on input "text" at bounding box center [726, 390] width 384 height 44
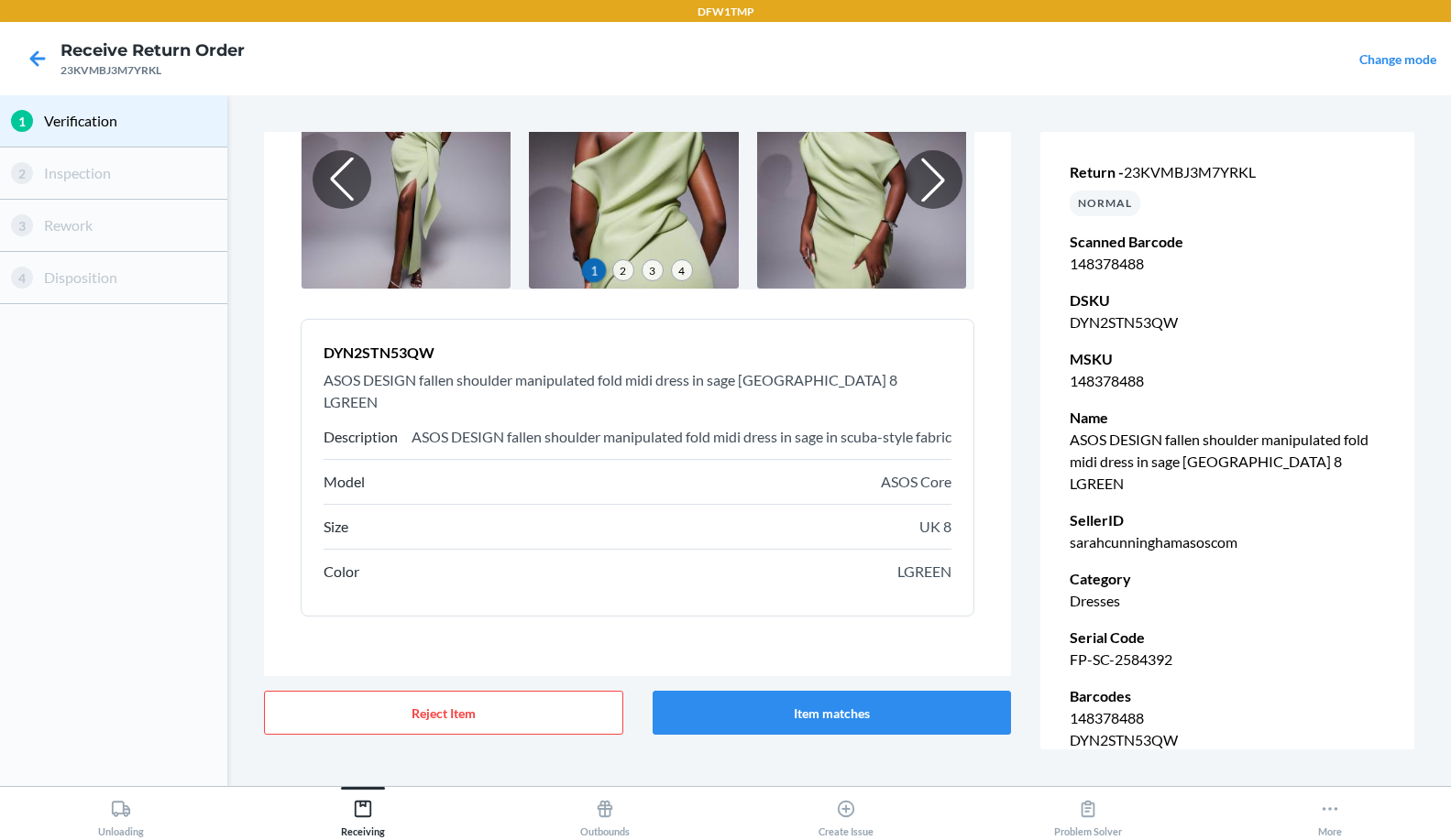
scroll to position [165, 0]
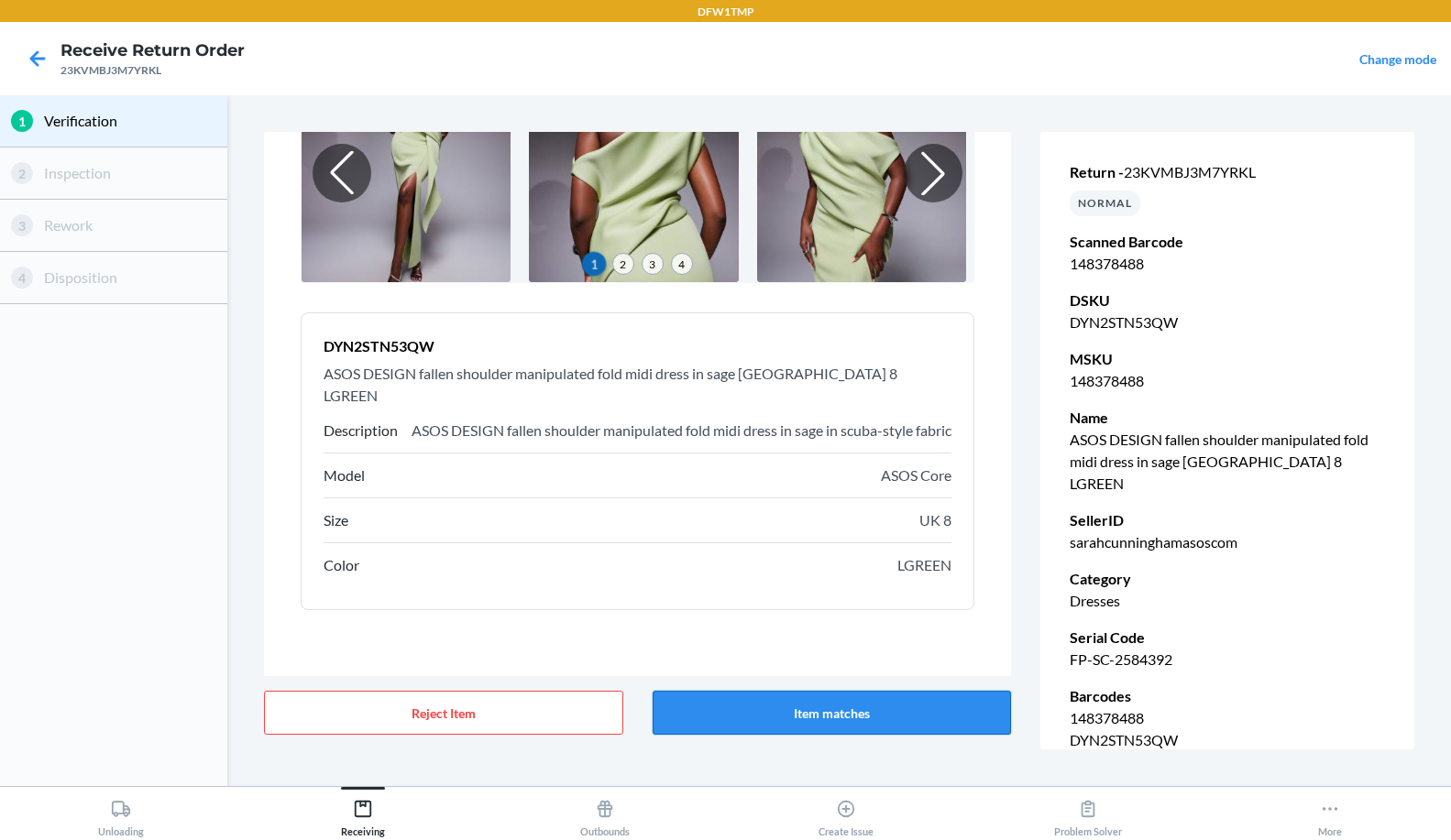
click at [827, 713] on button "Item matches" at bounding box center [831, 713] width 359 height 44
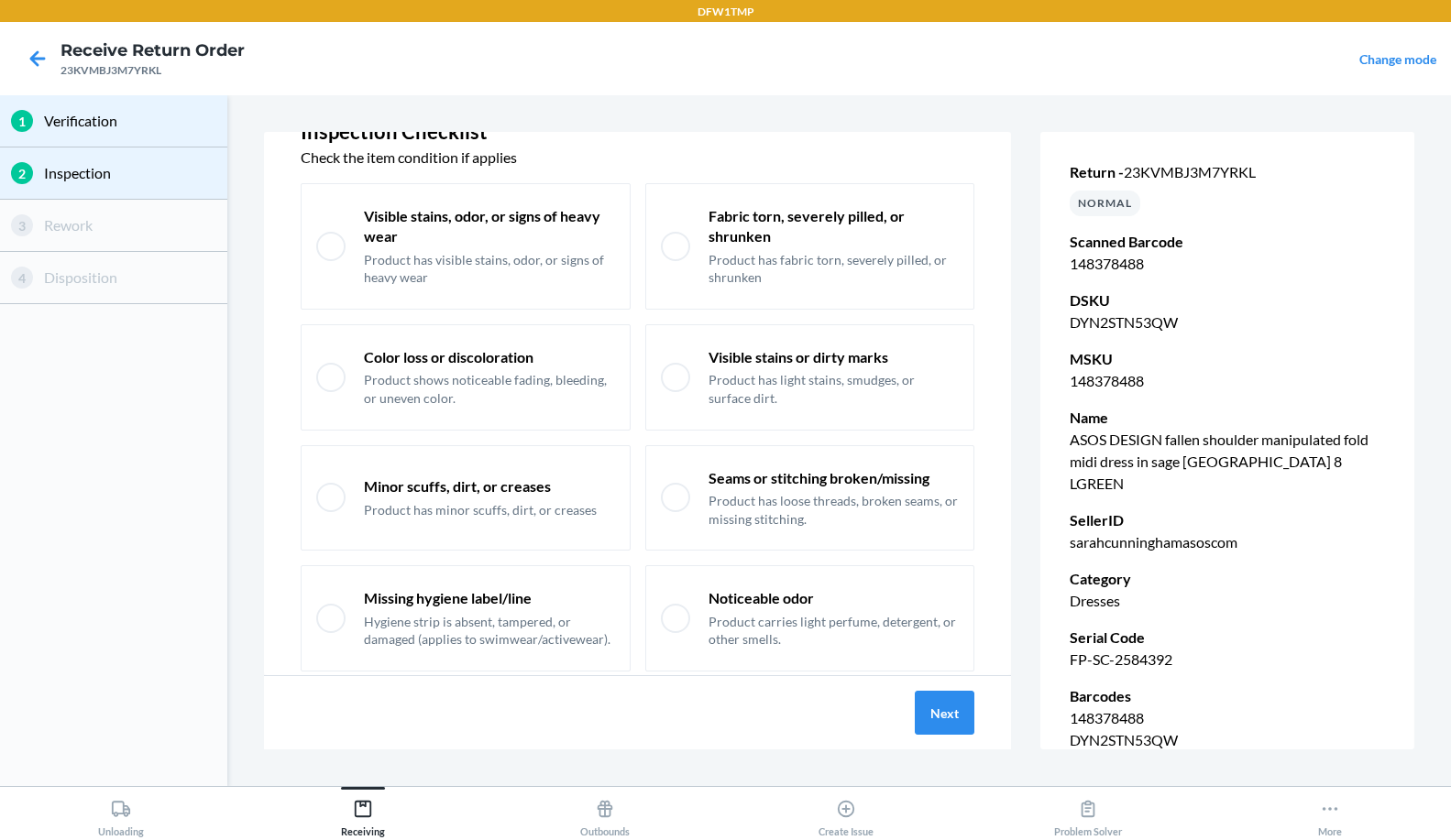
scroll to position [100, 0]
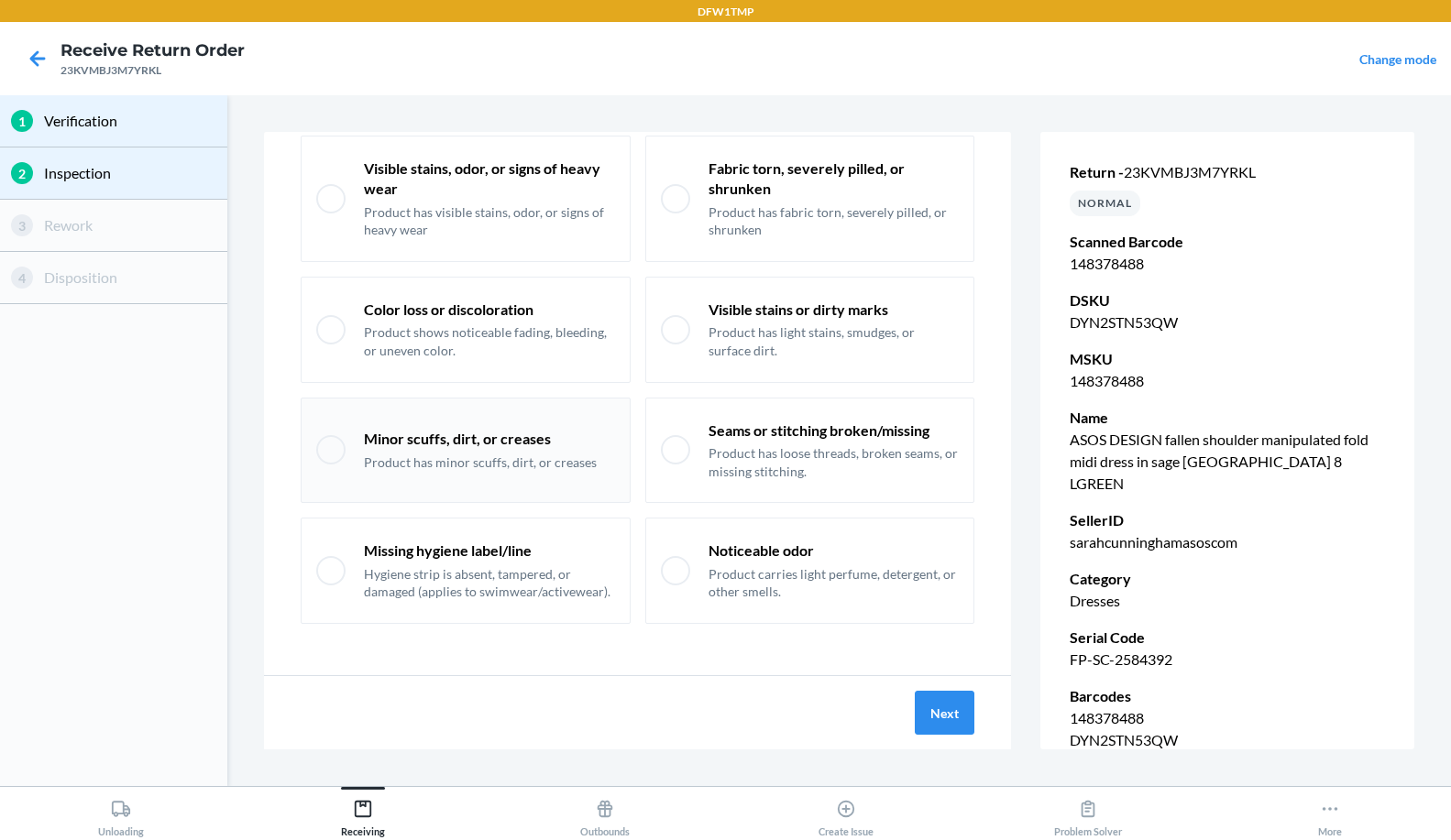
click at [443, 459] on p "Product has minor scuffs, dirt, or creases" at bounding box center [481, 462] width 233 height 18
checkbox input "true"
click at [851, 712] on button "Next" at bounding box center [944, 713] width 60 height 44
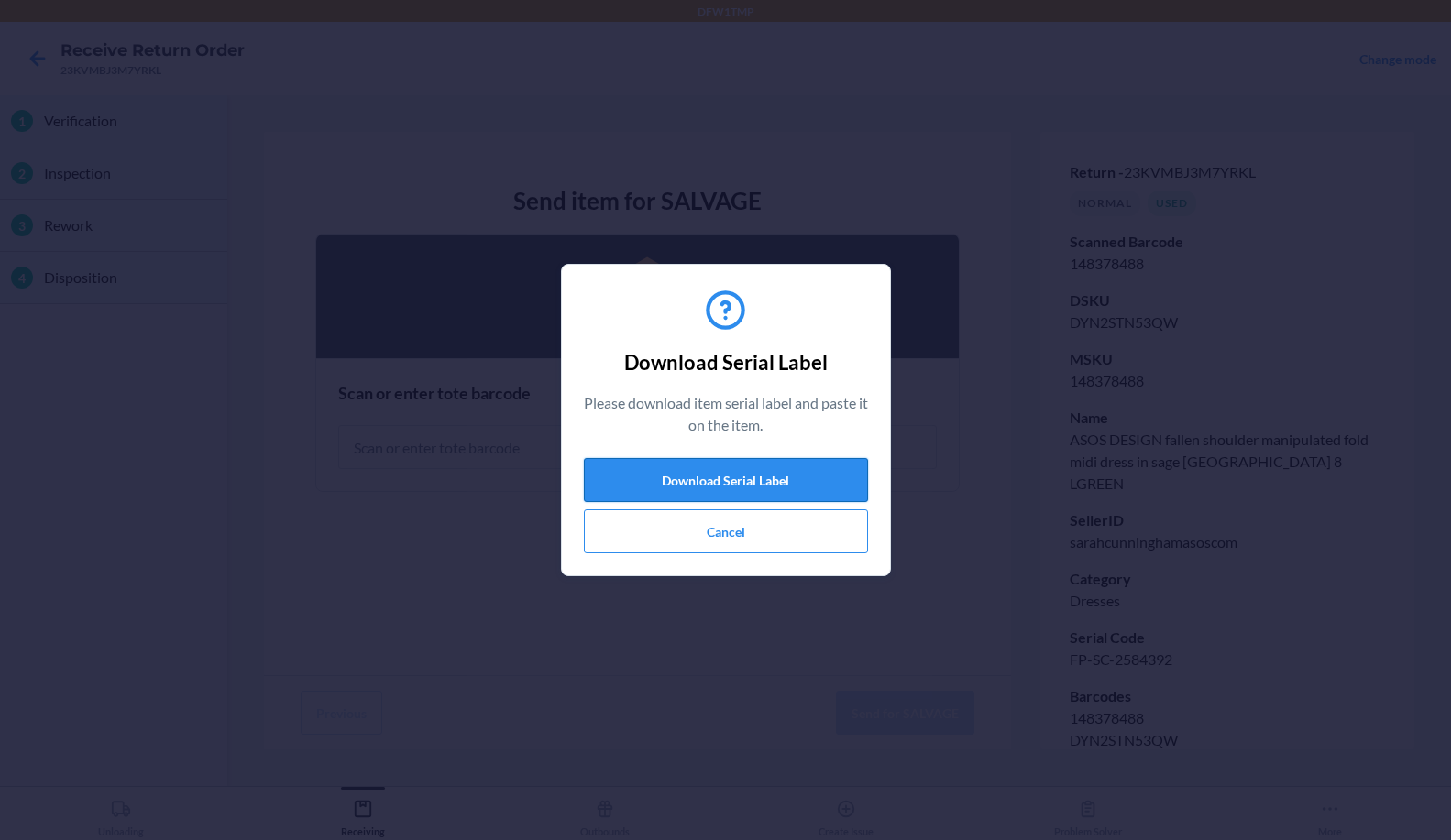
click at [714, 477] on button "Download Serial Label" at bounding box center [726, 481] width 284 height 44
click at [720, 530] on button "Cancel" at bounding box center [726, 532] width 284 height 44
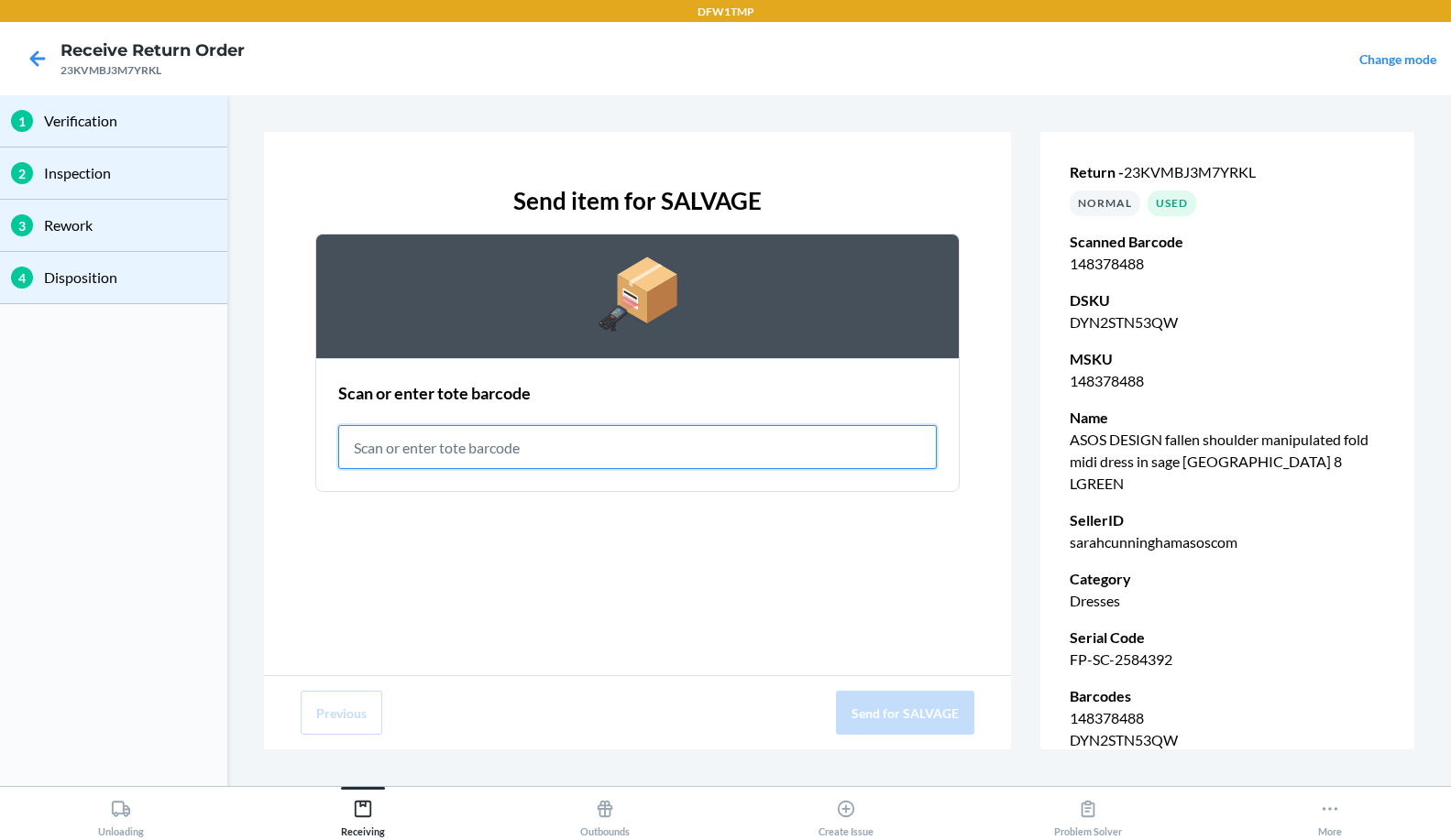
click at [407, 457] on input "text" at bounding box center [637, 447] width 598 height 44
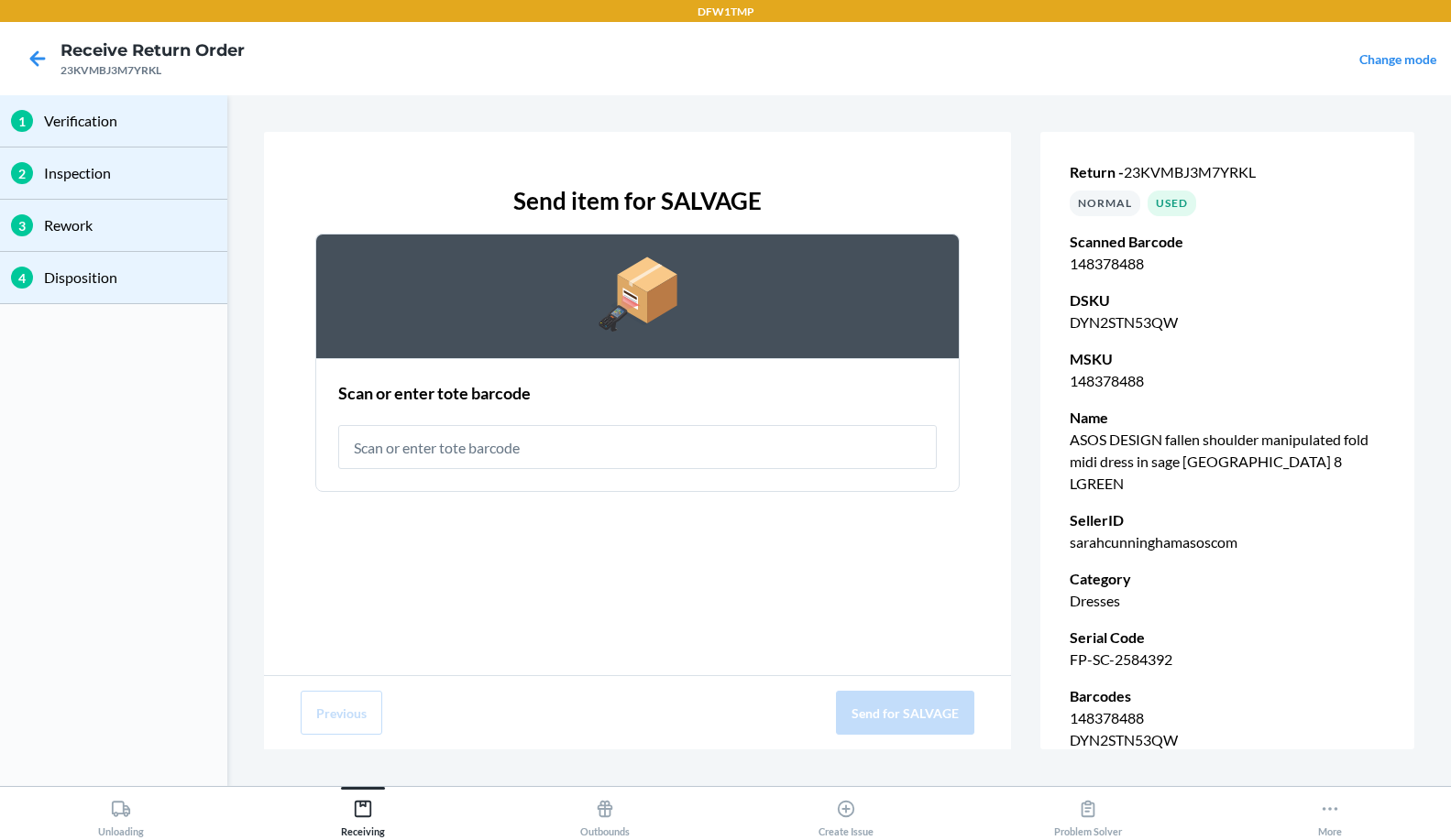
click at [48, 180] on p "Inspection" at bounding box center [130, 172] width 172 height 22
click at [55, 180] on p "Inspection" at bounding box center [130, 172] width 172 height 22
click at [86, 226] on p "Rework" at bounding box center [130, 225] width 172 height 22
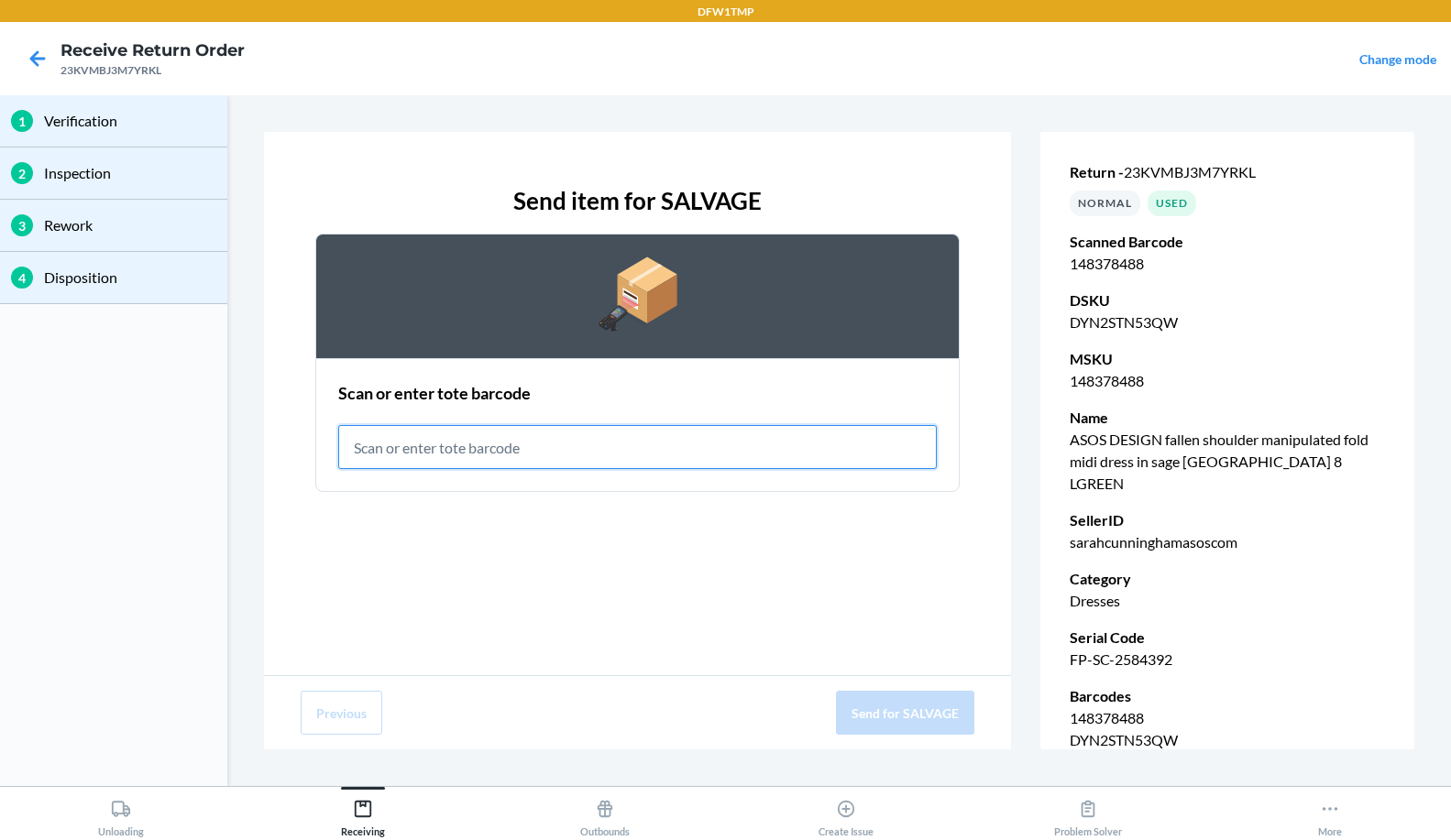
click at [453, 440] on input "text" at bounding box center [637, 447] width 598 height 44
type input "RET-SLV-0043"
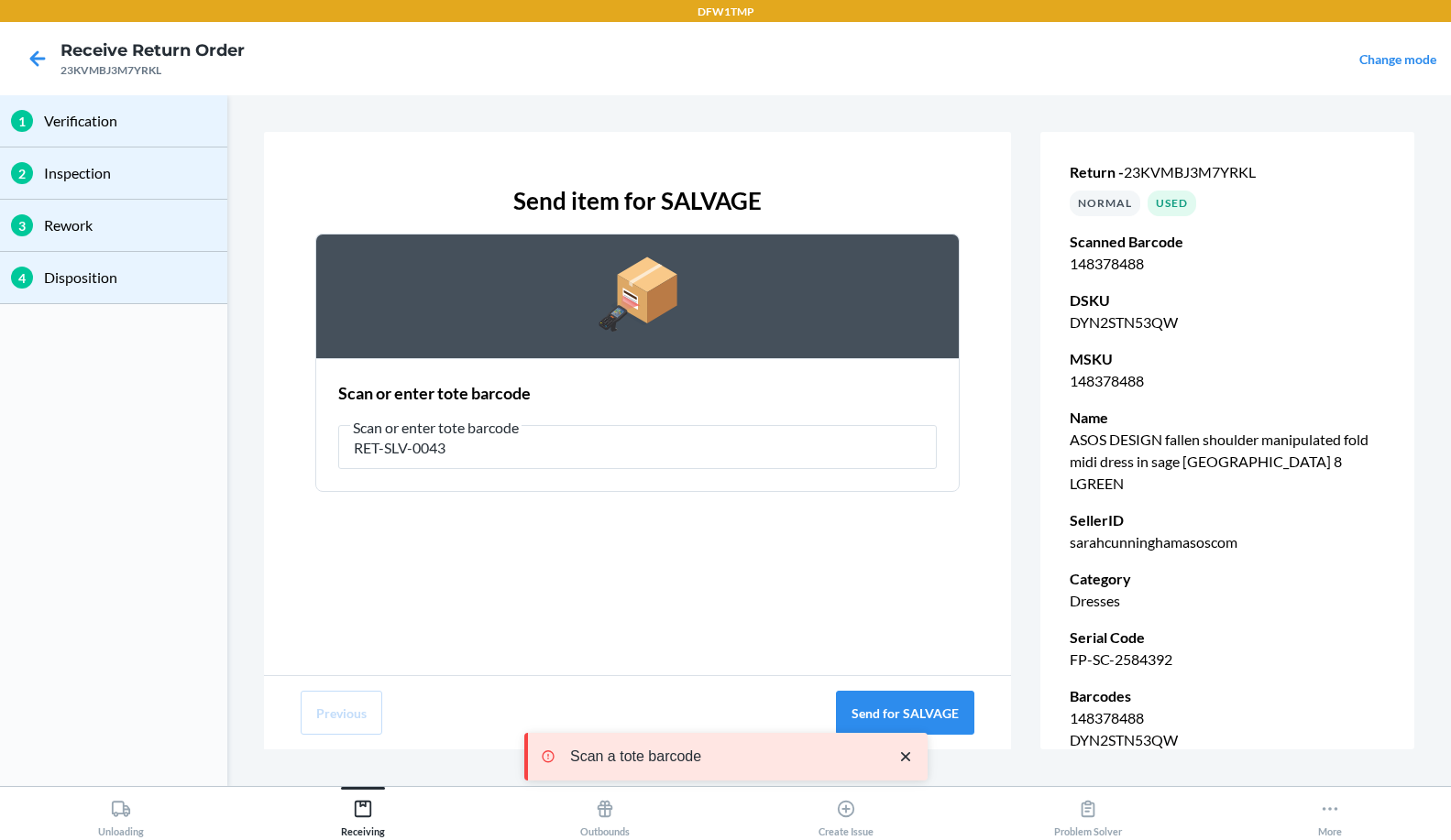
click at [493, 435] on span "Scan or enter tote barcode" at bounding box center [435, 428] width 171 height 18
click at [493, 435] on input "RET-SLV-0043" at bounding box center [637, 447] width 598 height 44
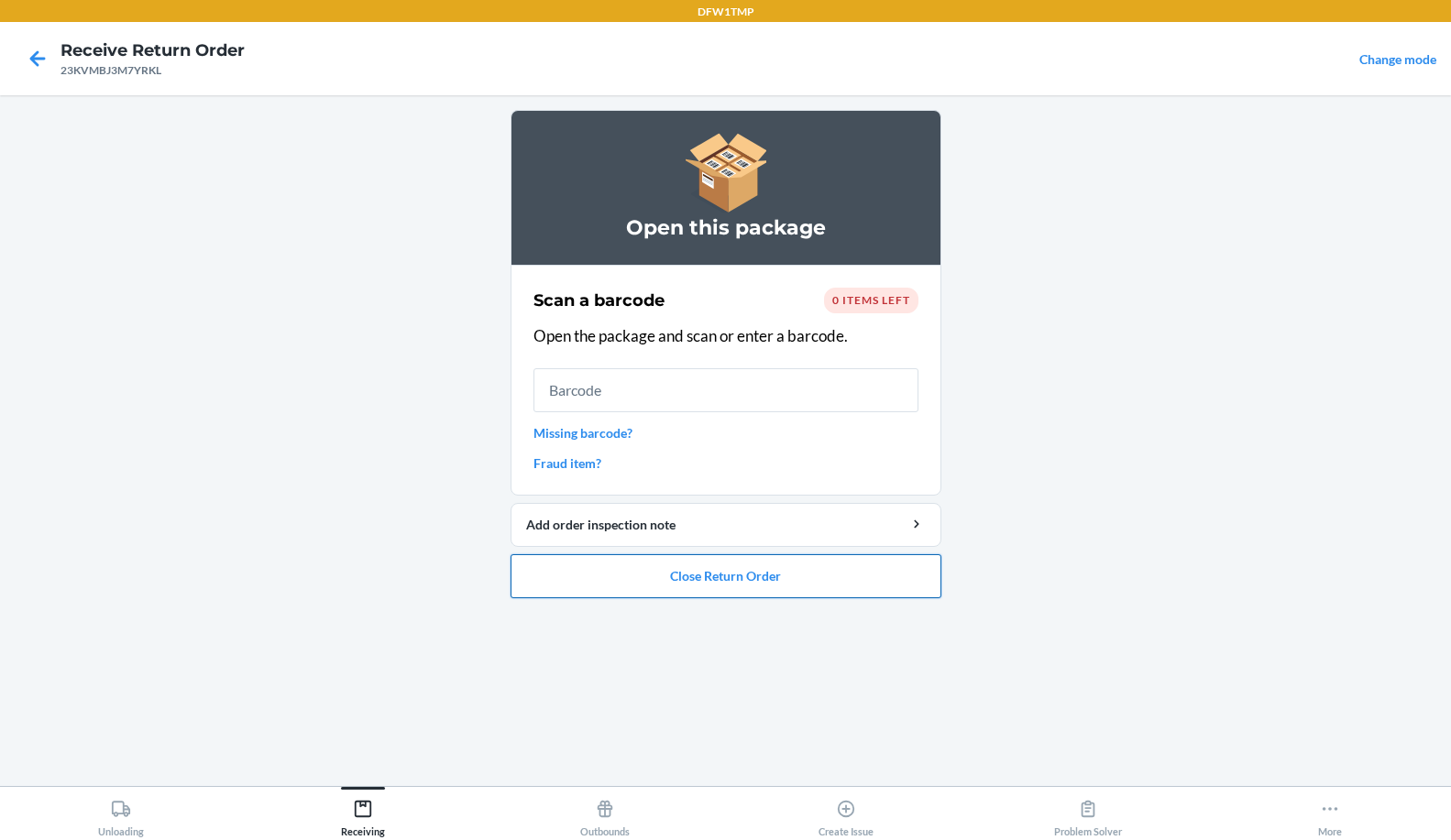
click at [670, 576] on button "Close Return Order" at bounding box center [726, 576] width 431 height 44
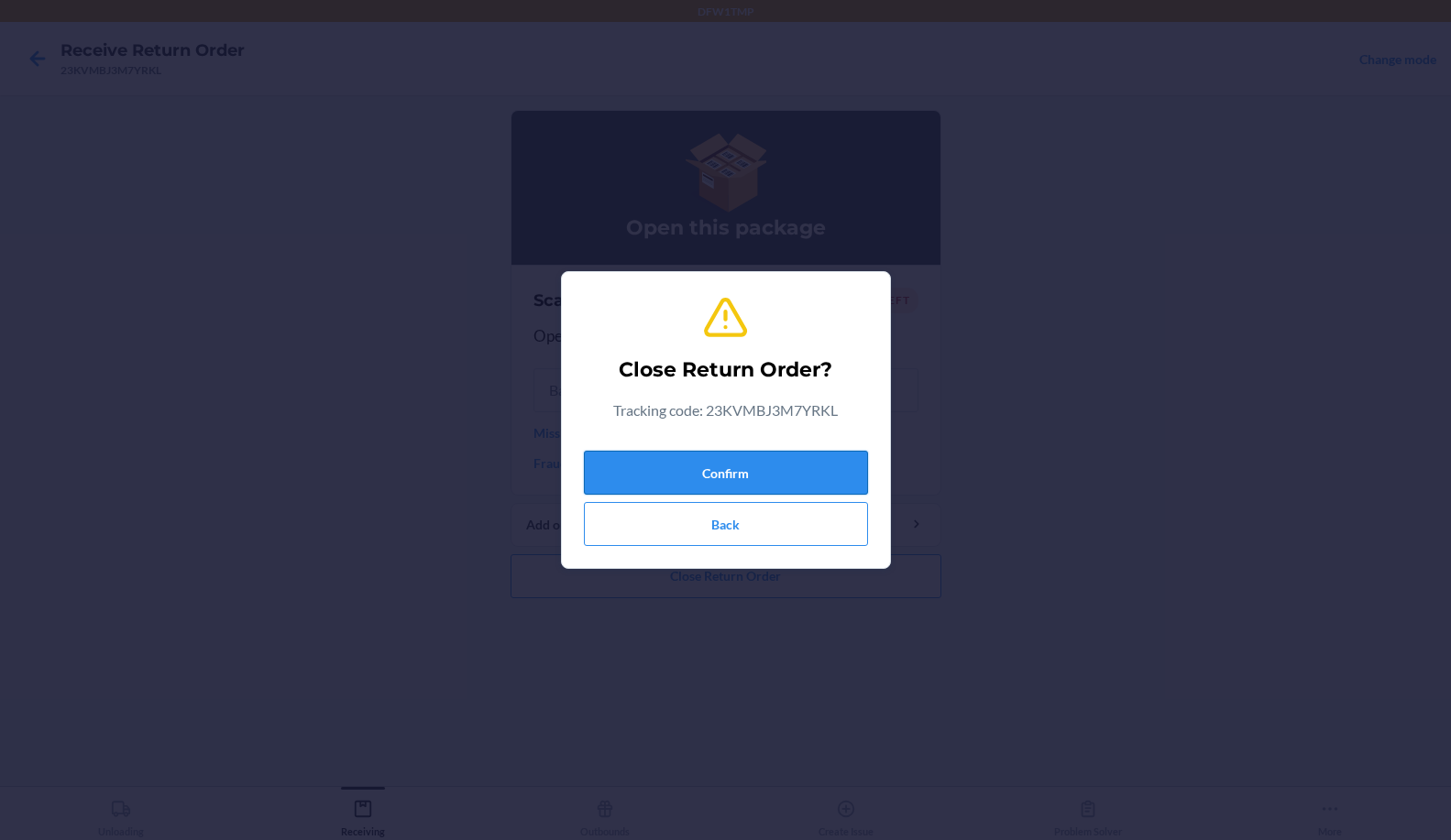
click at [705, 470] on button "Confirm" at bounding box center [726, 473] width 284 height 44
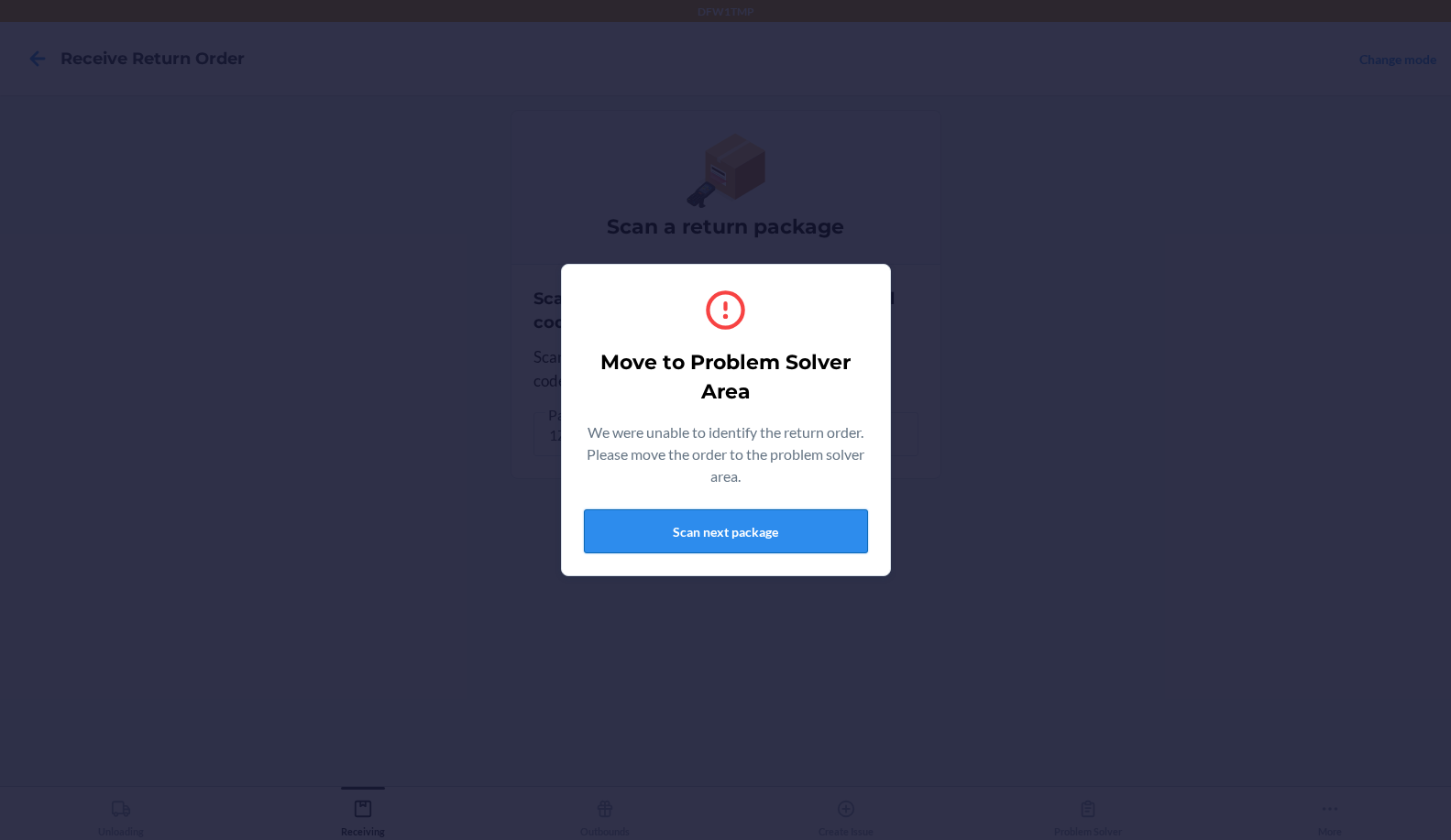
click at [777, 522] on button "Scan next package" at bounding box center [726, 532] width 284 height 44
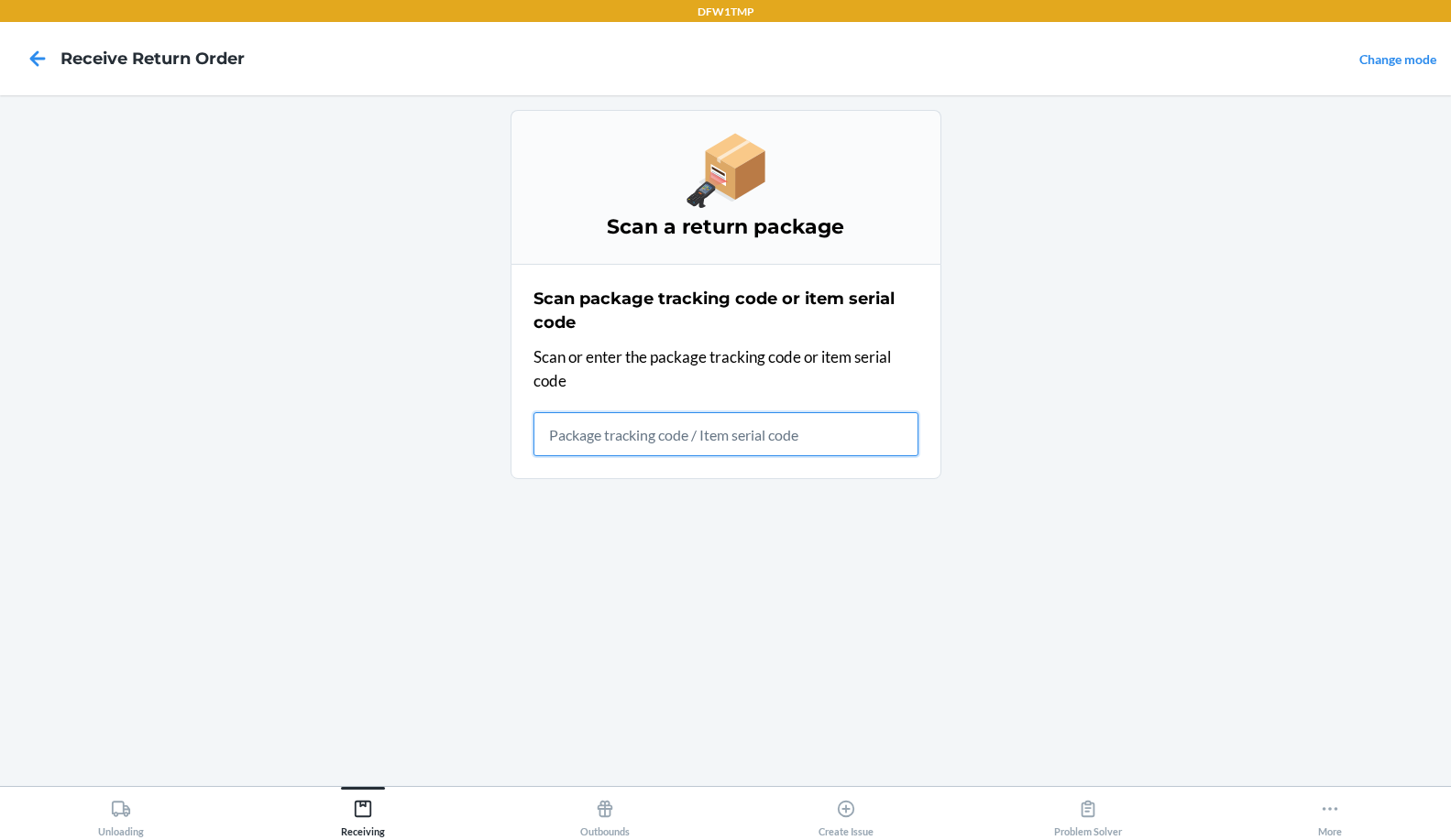
click at [652, 439] on input "text" at bounding box center [726, 434] width 384 height 44
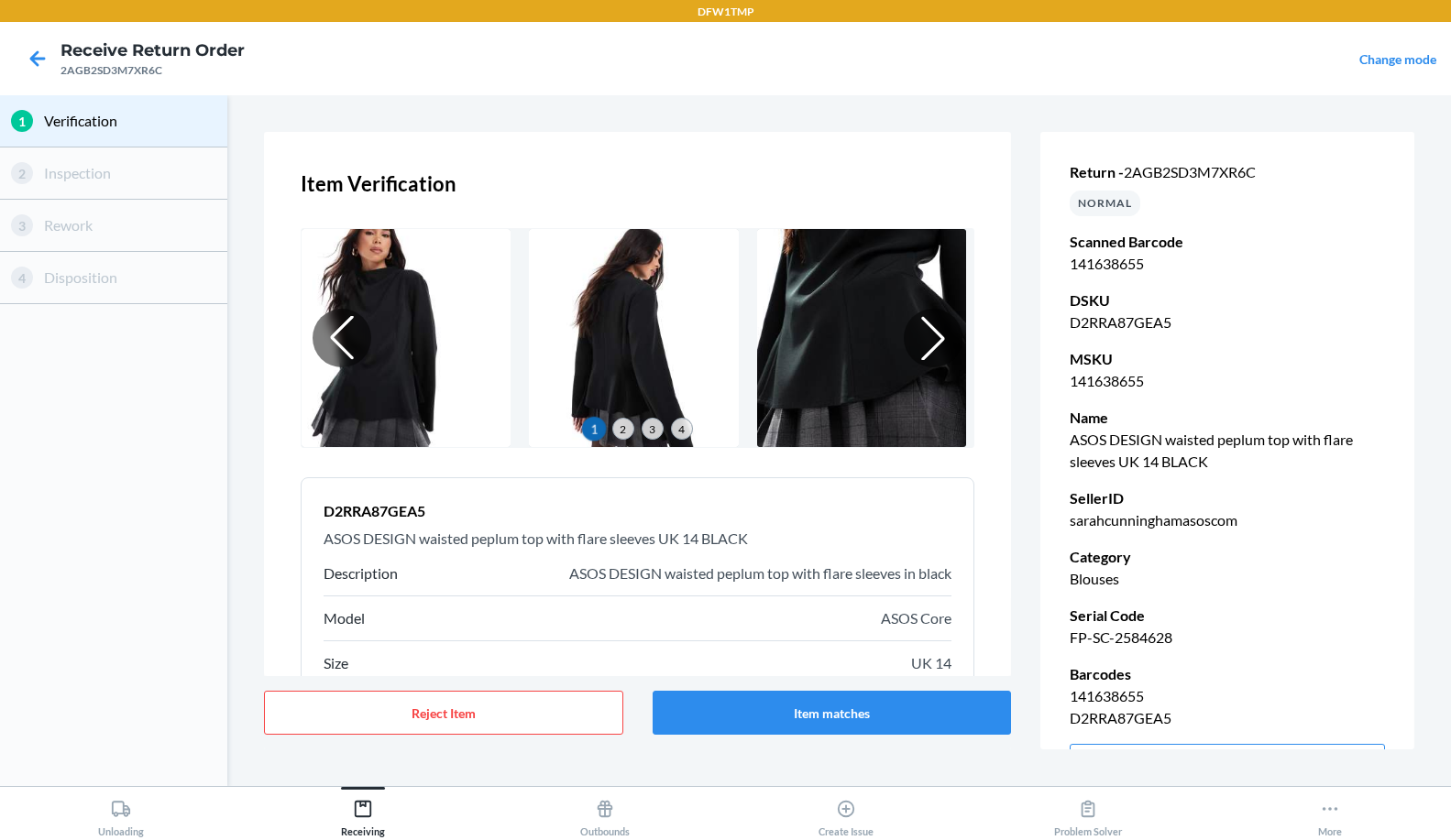
scroll to position [143, 0]
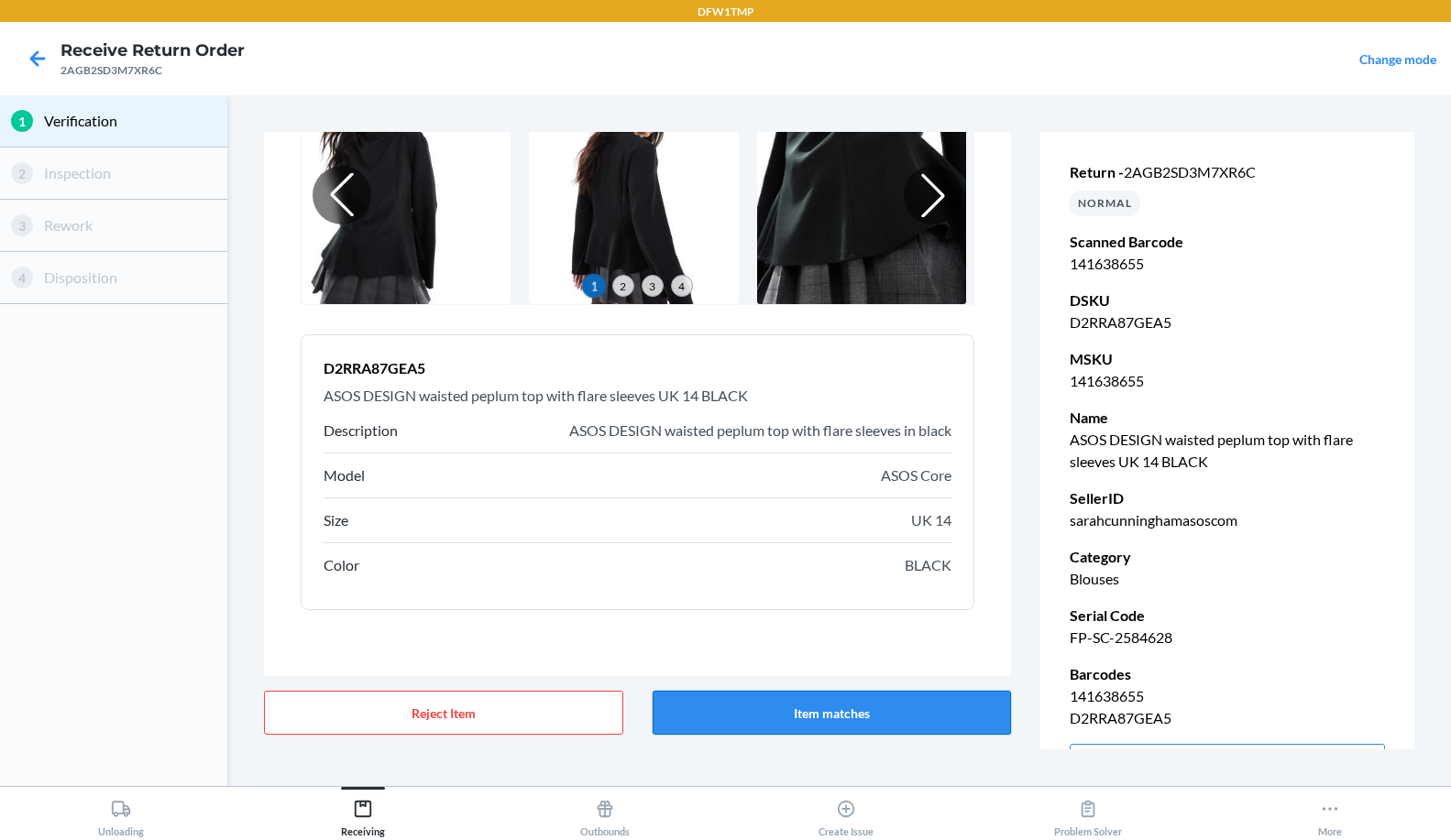
click at [851, 726] on button "Item matches" at bounding box center [831, 713] width 359 height 44
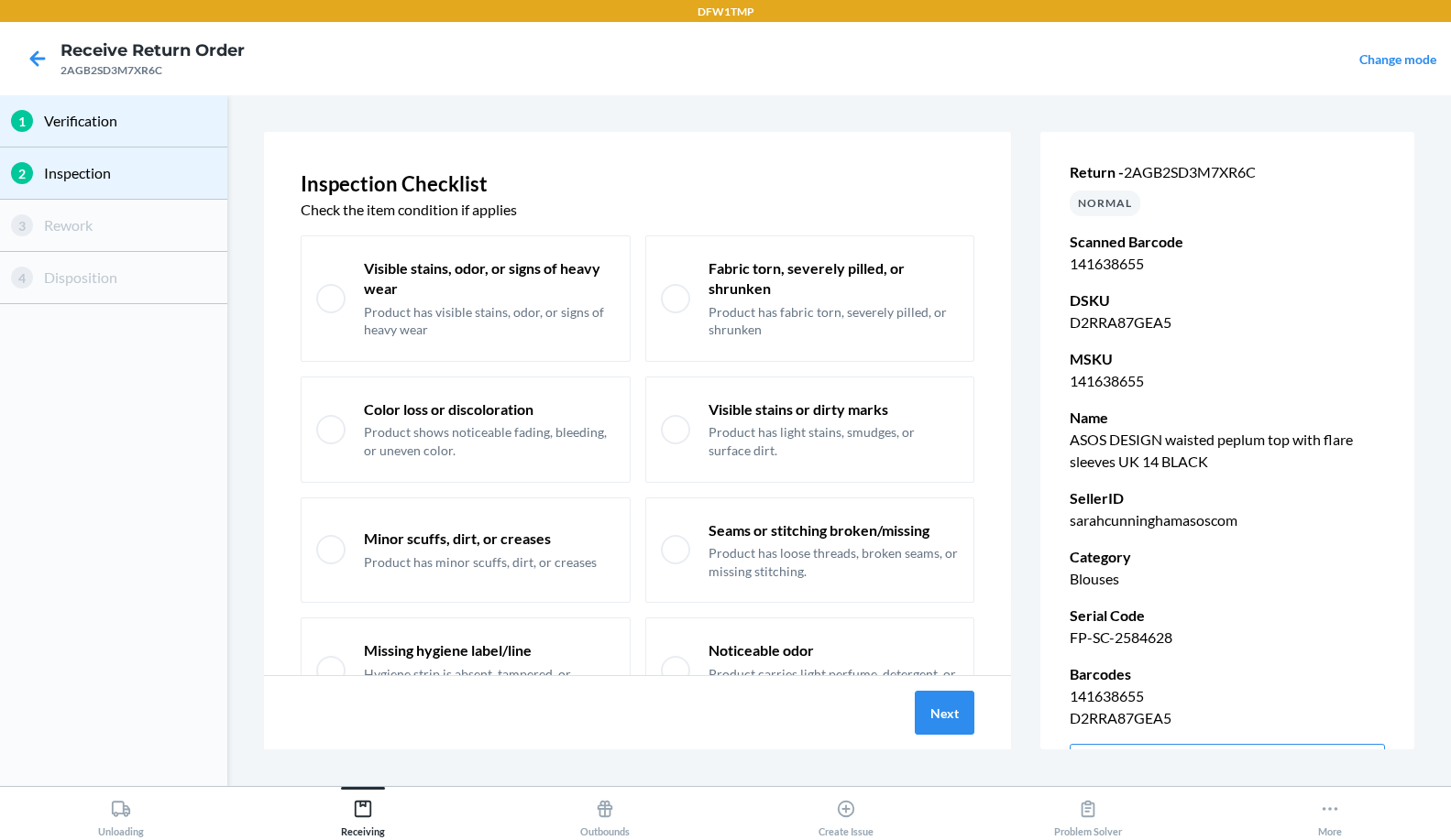
scroll to position [100, 0]
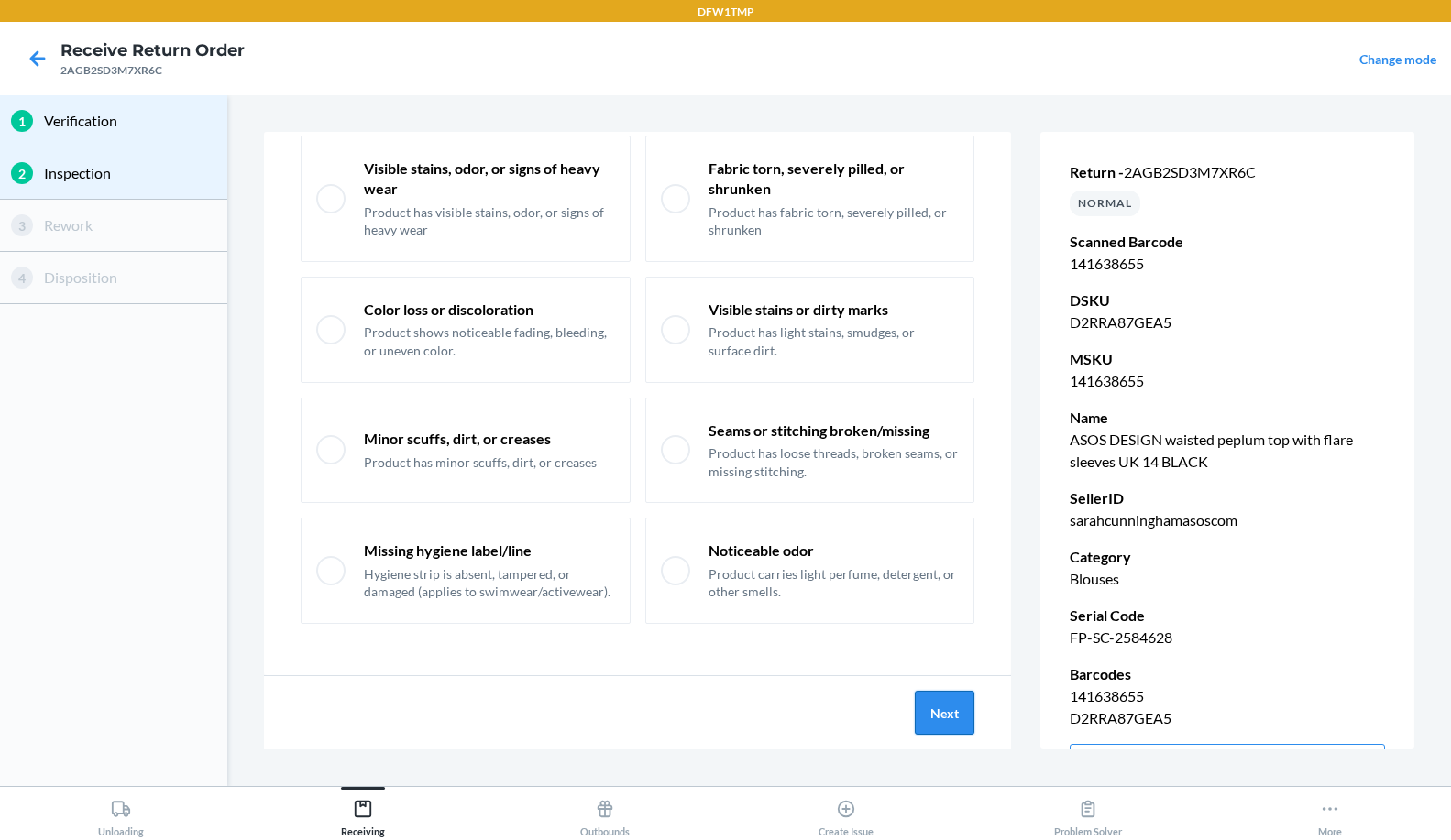
click at [851, 720] on button "Next" at bounding box center [944, 713] width 60 height 44
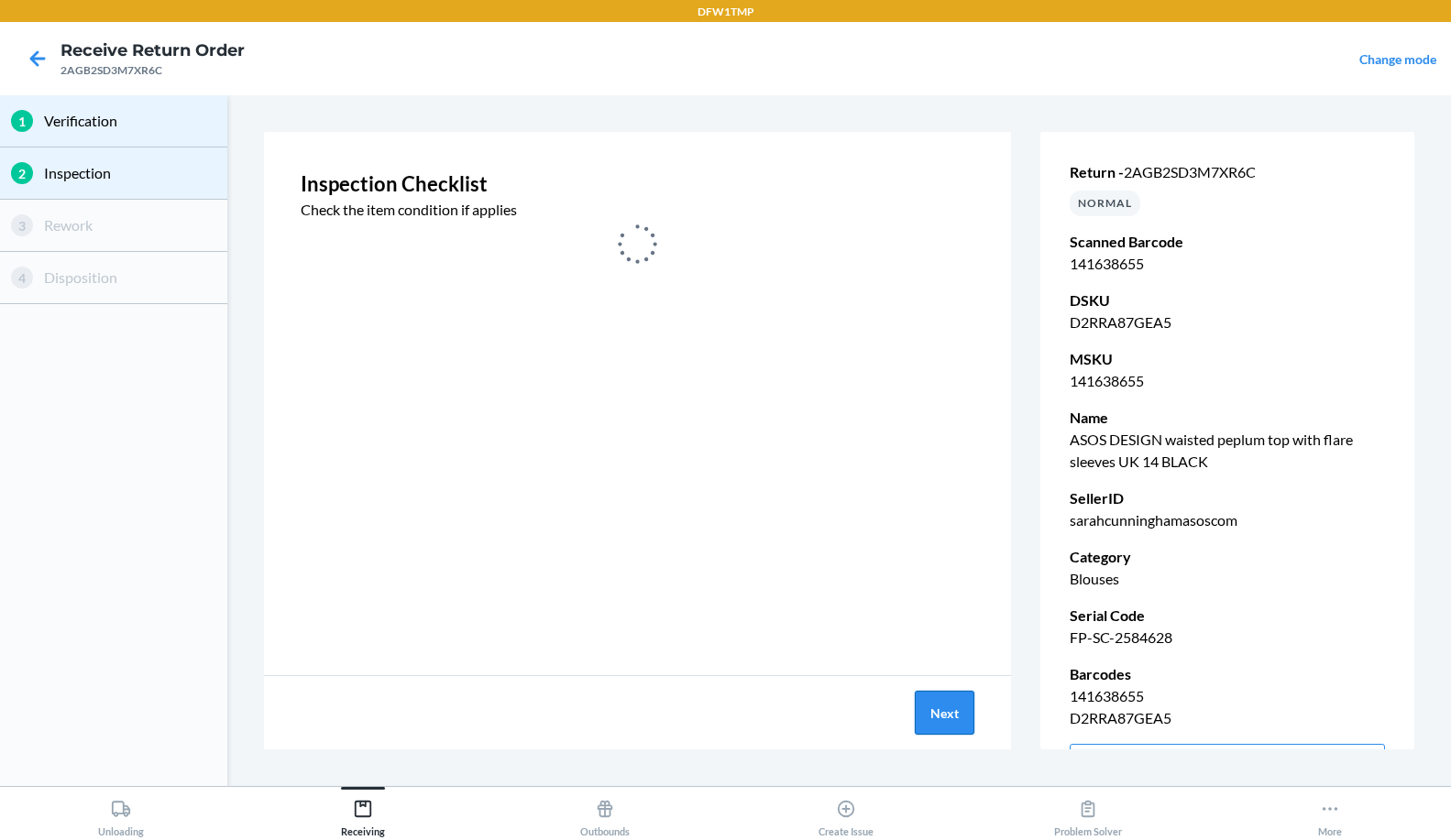
scroll to position [0, 0]
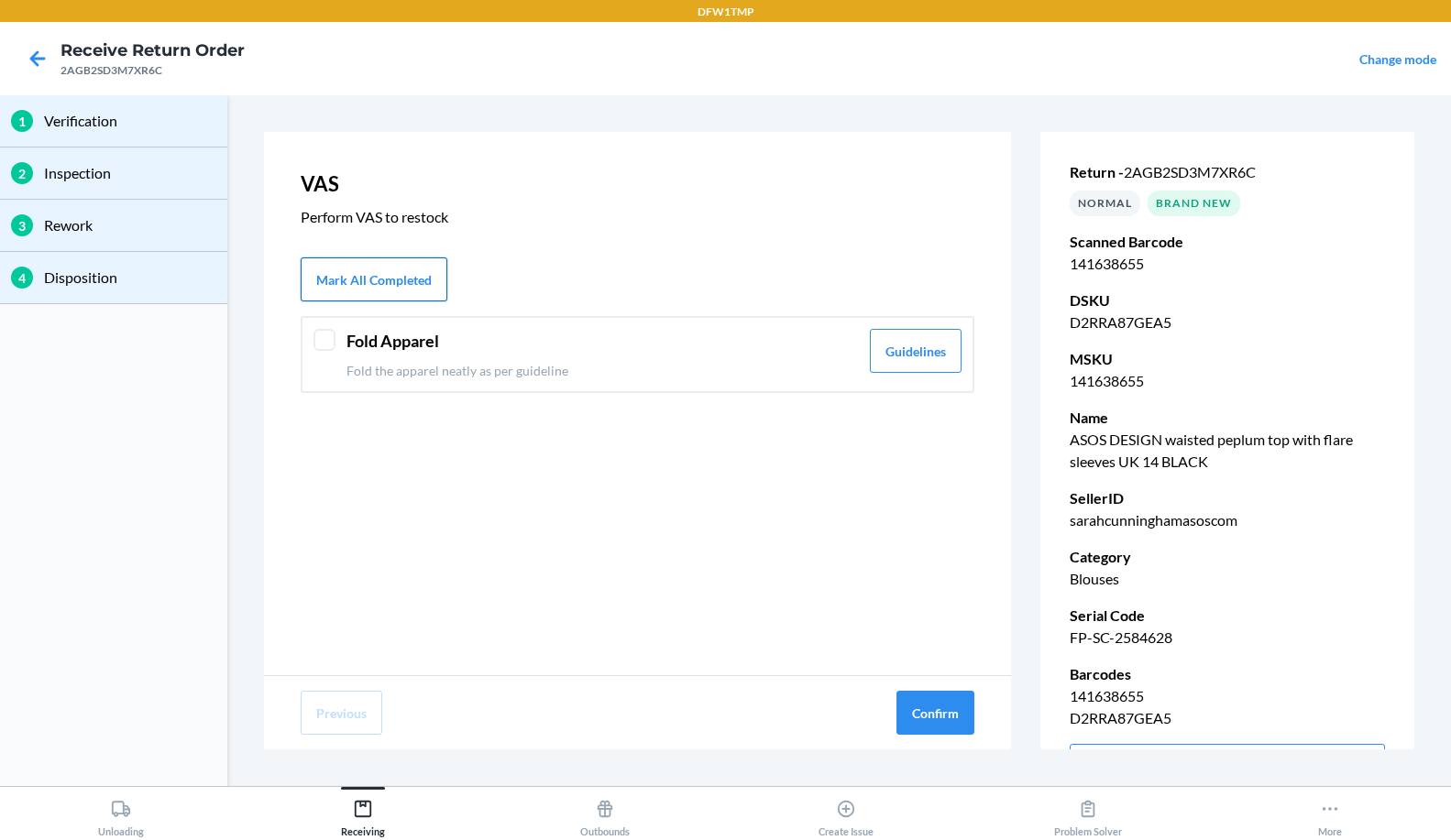
click at [406, 287] on button "Mark All Completed" at bounding box center [374, 279] width 146 height 44
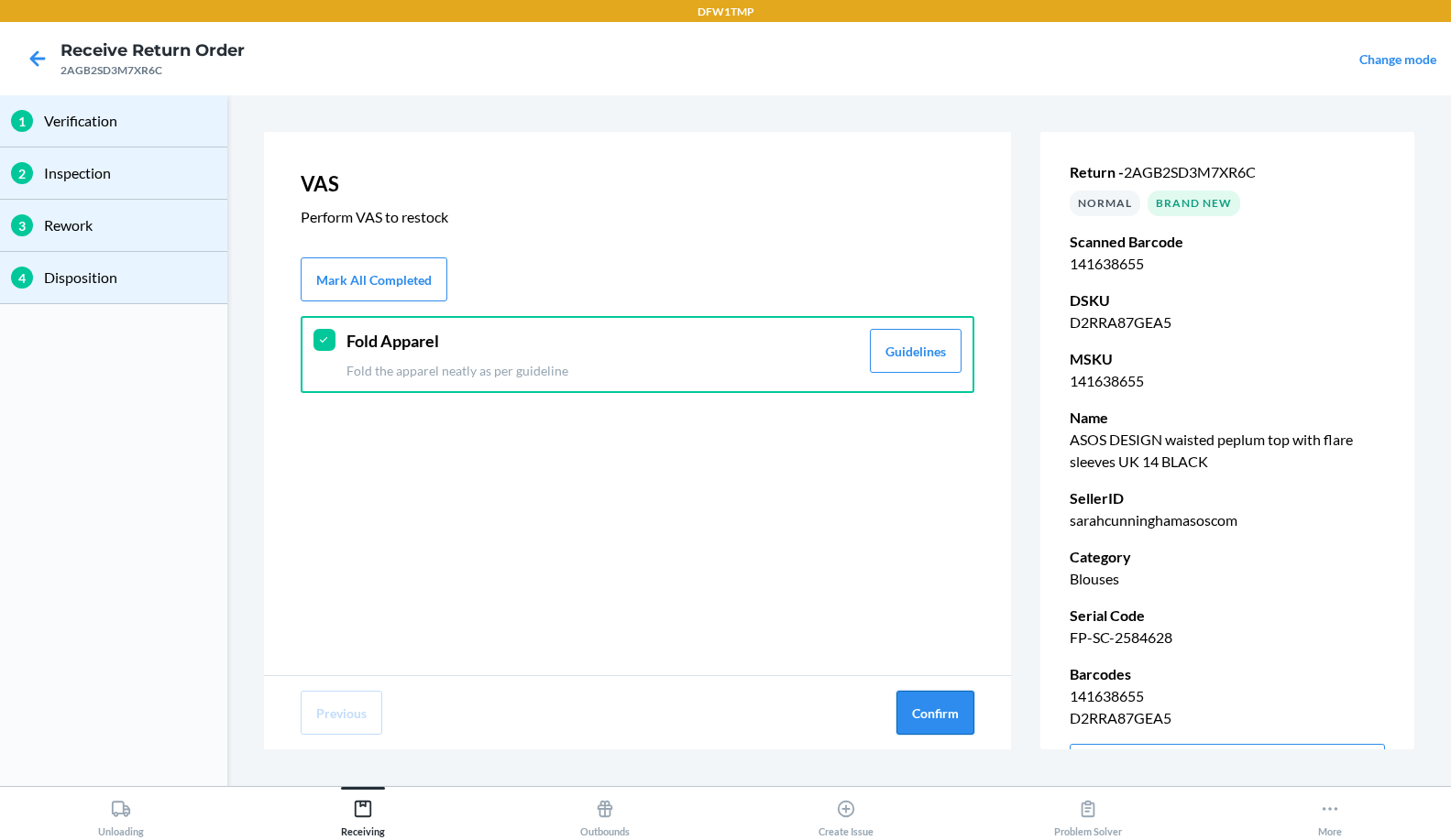
click at [851, 708] on button "Confirm" at bounding box center [935, 713] width 78 height 44
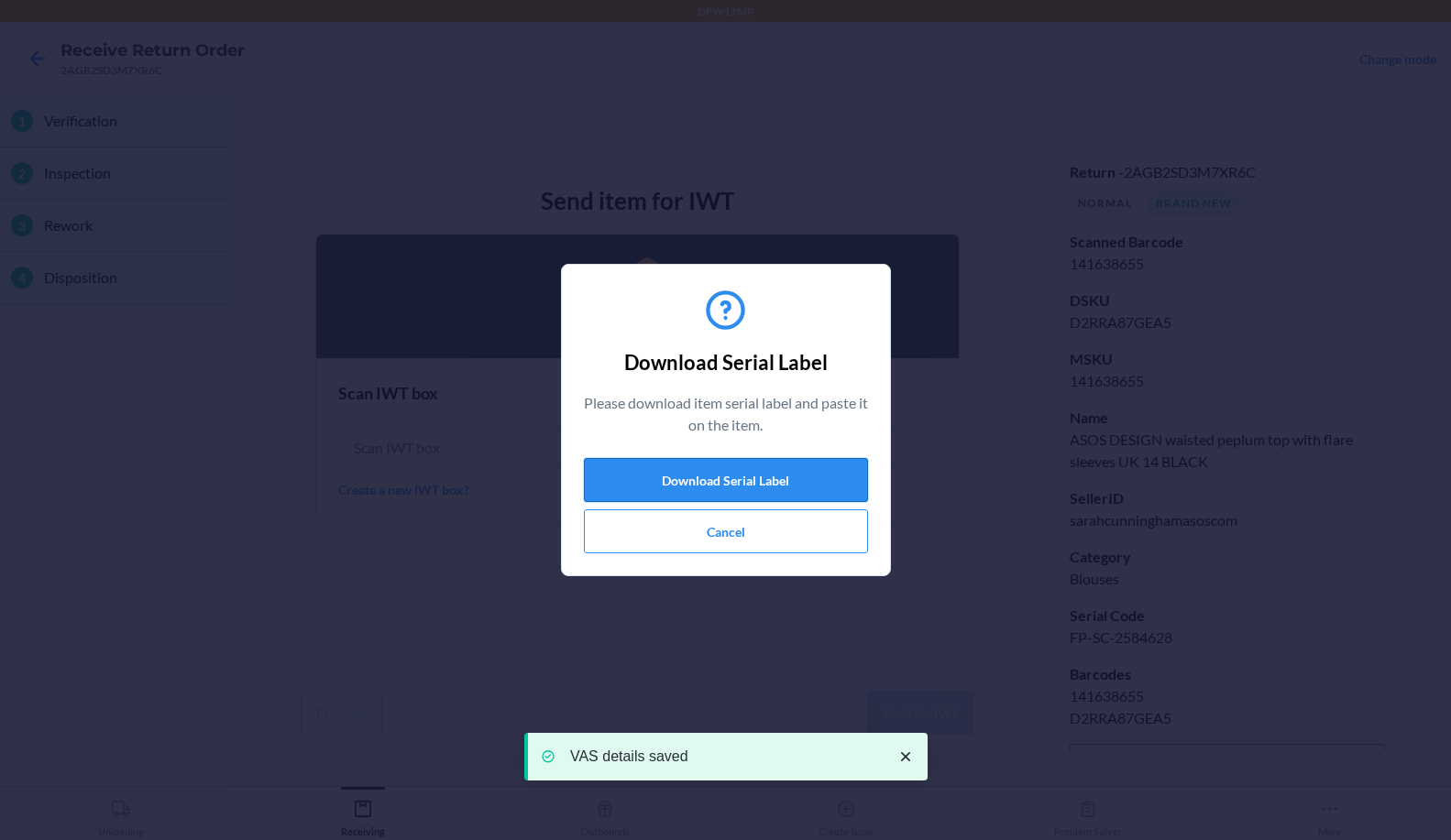
click at [737, 480] on button "Download Serial Label" at bounding box center [726, 481] width 284 height 44
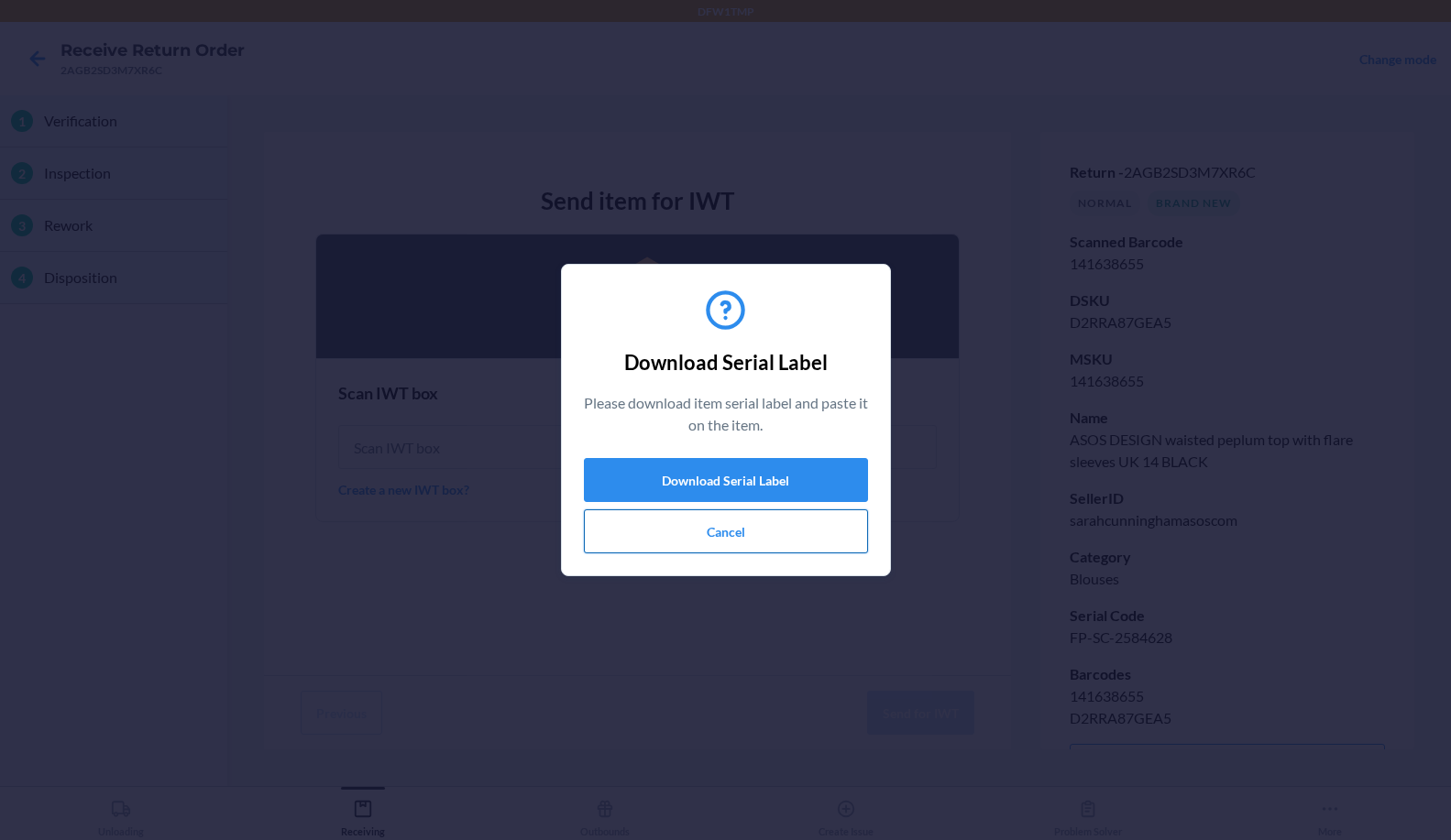
click at [795, 536] on button "Cancel" at bounding box center [726, 532] width 284 height 44
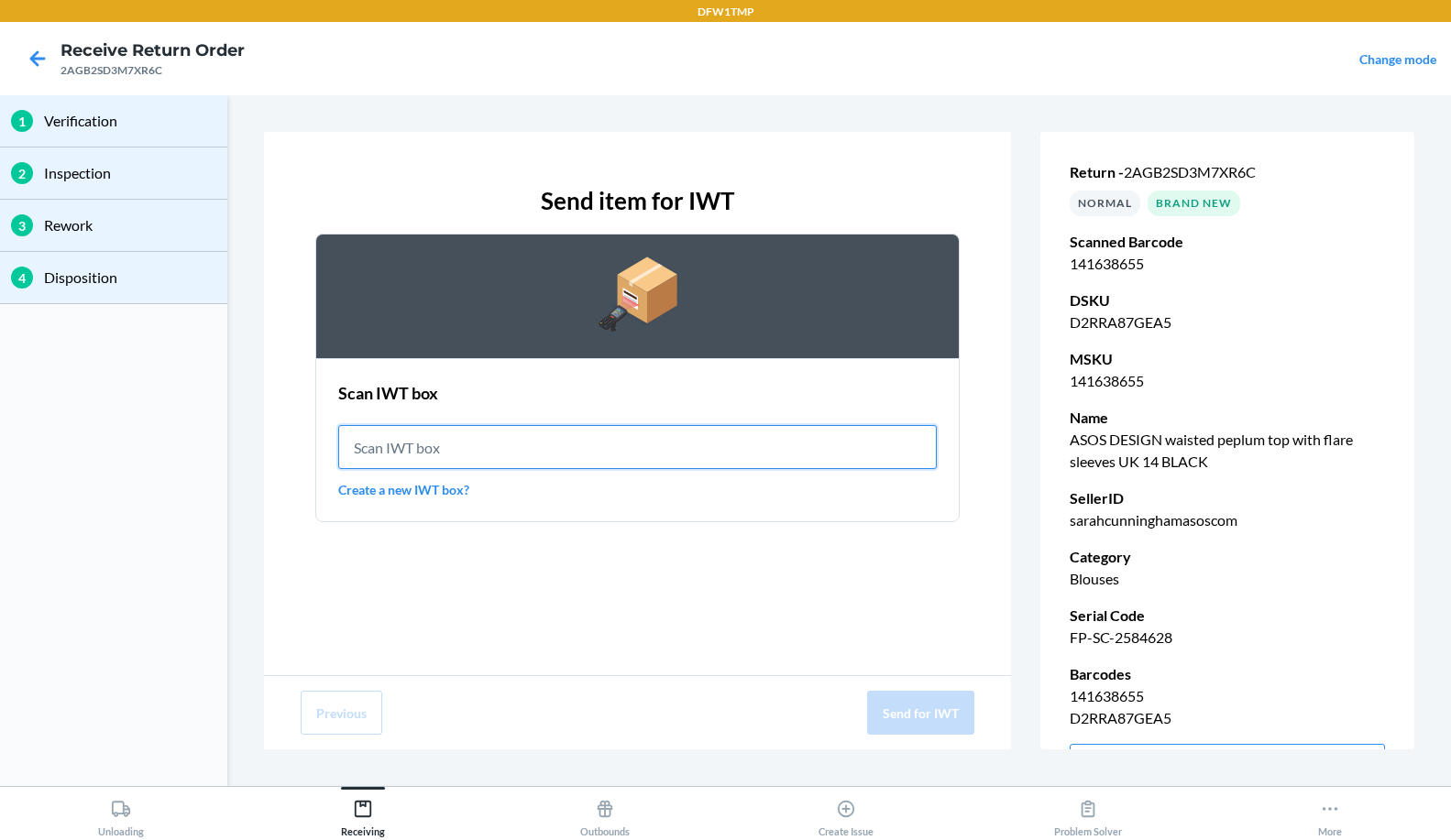
click at [504, 452] on input "text" at bounding box center [637, 447] width 598 height 44
type input "IWT0000019D4"
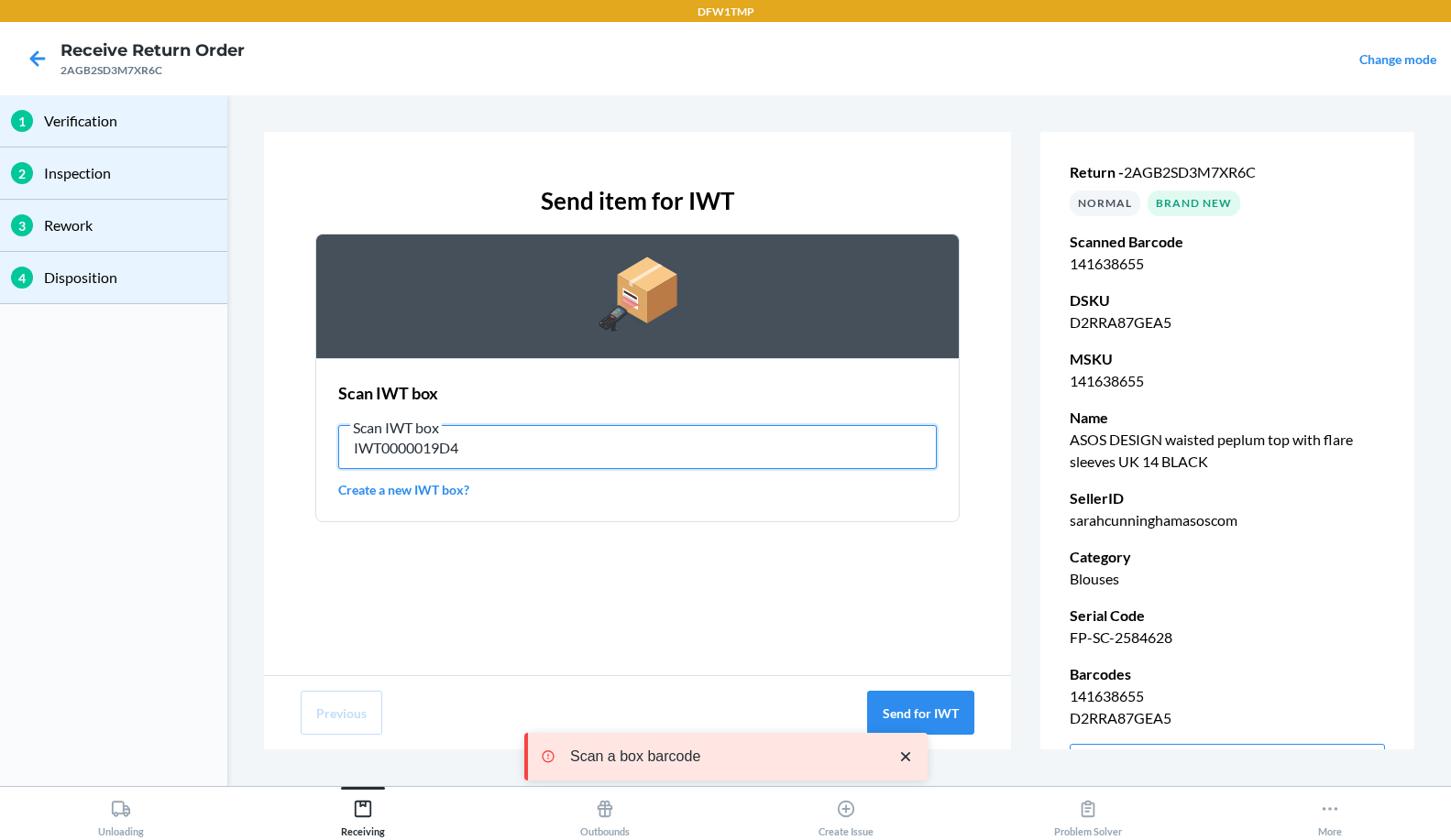
click at [661, 453] on input "IWT0000019D4" at bounding box center [637, 447] width 598 height 44
